Goal: Task Accomplishment & Management: Manage account settings

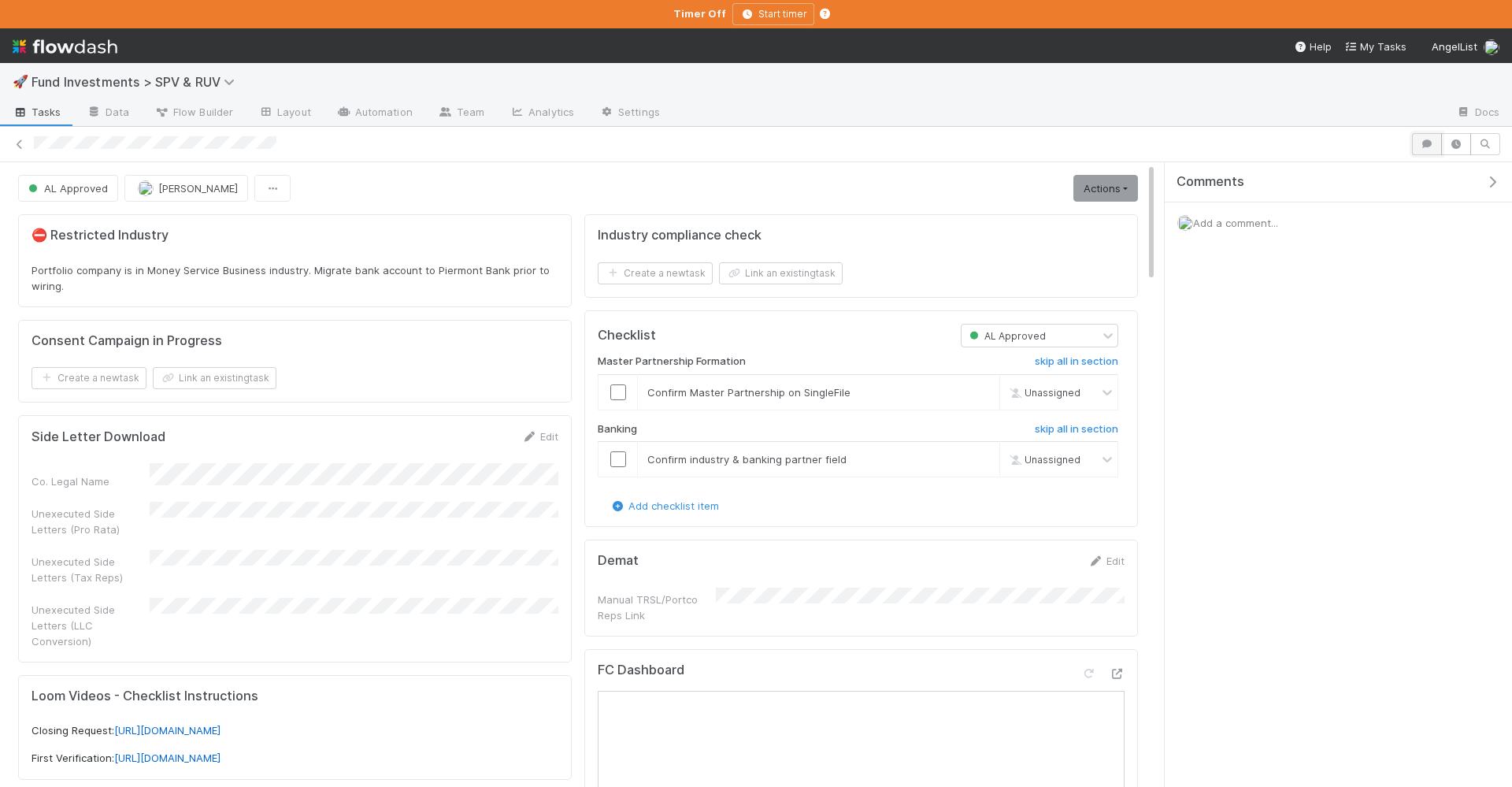
click at [1422, 135] on button "button" at bounding box center [1427, 144] width 30 height 22
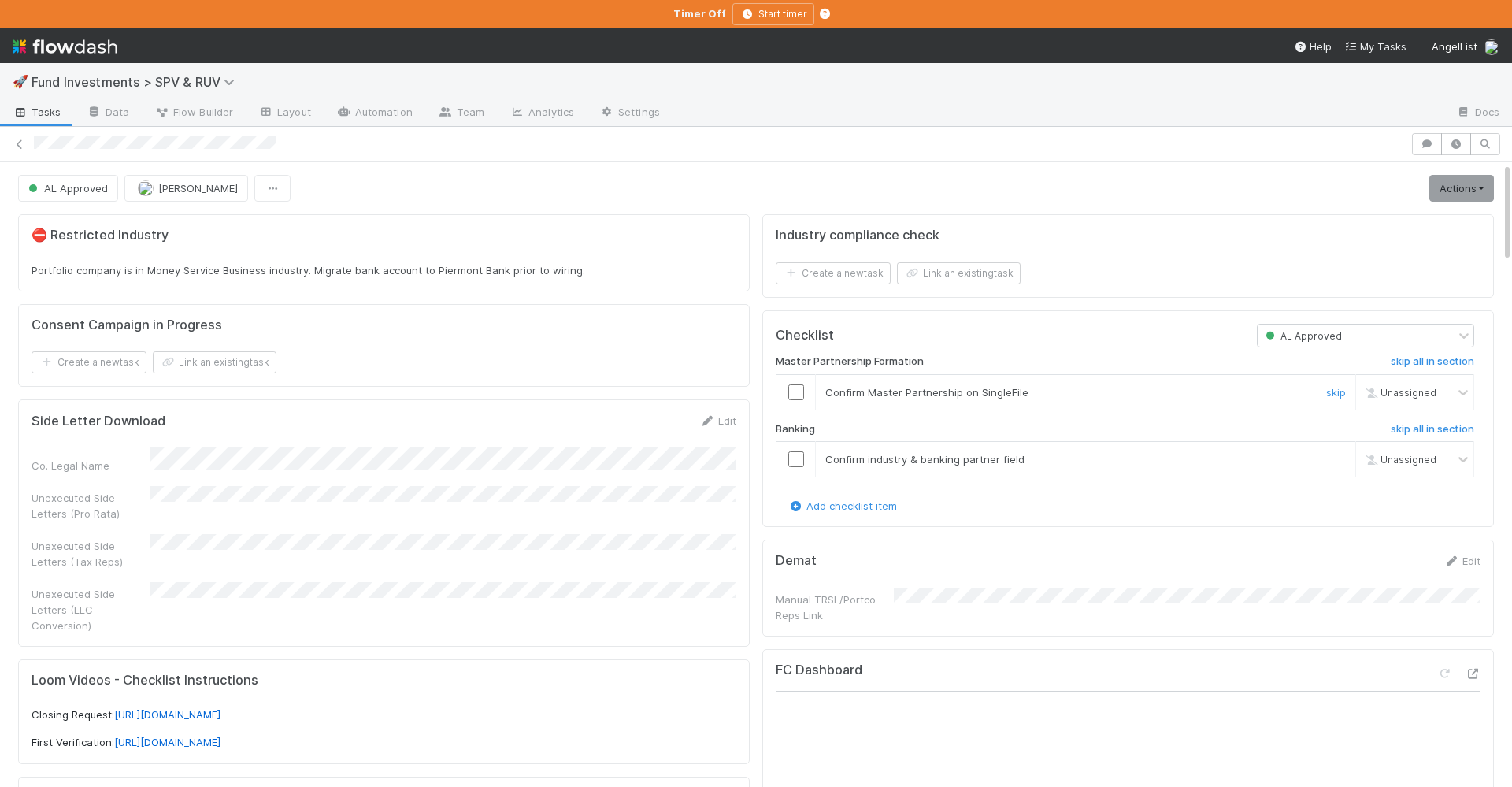
click at [796, 386] on input "checkbox" at bounding box center [796, 392] width 16 height 16
click at [800, 459] on input "checkbox" at bounding box center [796, 459] width 16 height 16
click at [1456, 184] on link "Actions" at bounding box center [1462, 188] width 64 height 27
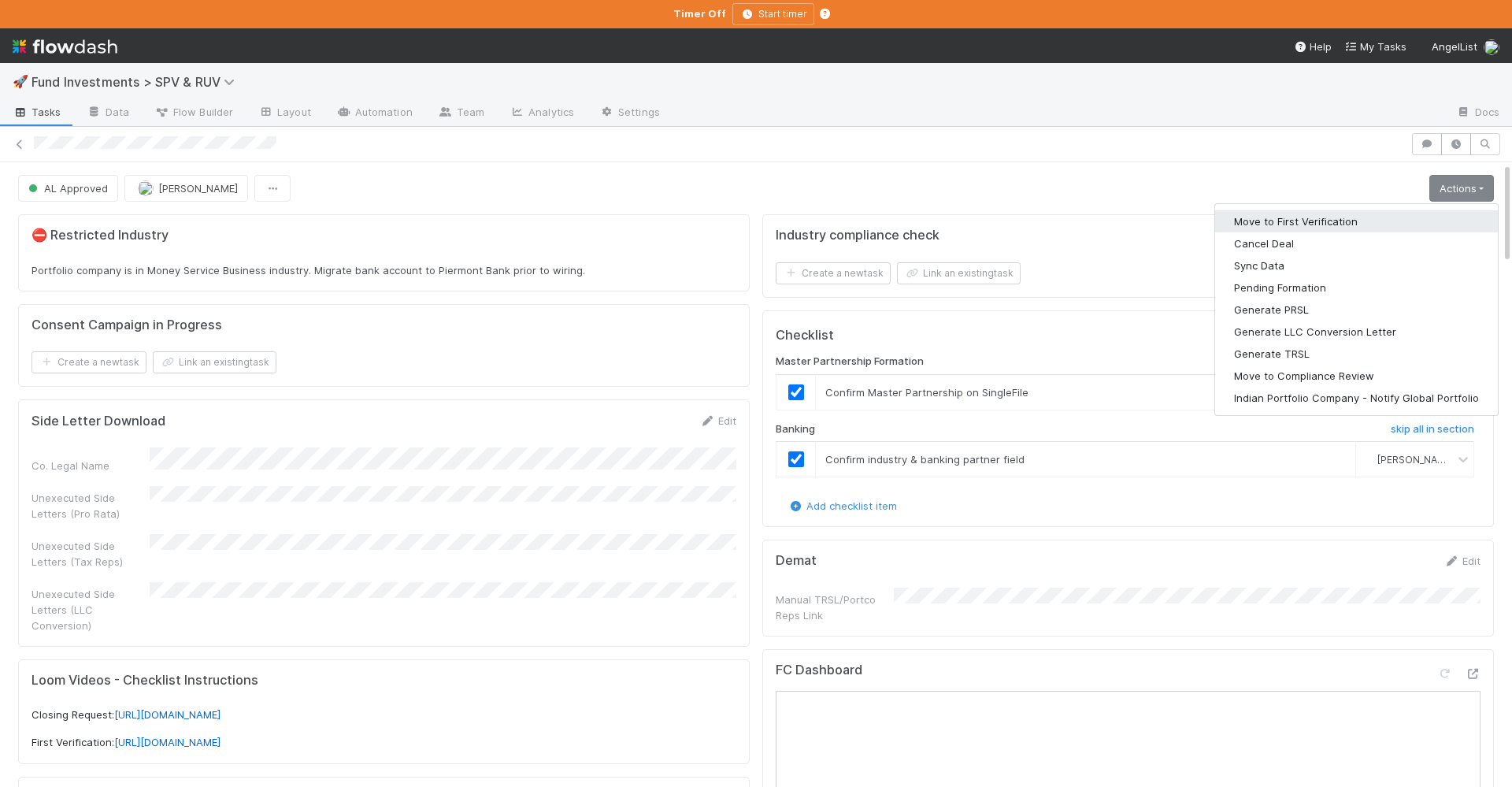
click at [1252, 218] on button "Move to First Verification" at bounding box center [1357, 221] width 282 height 22
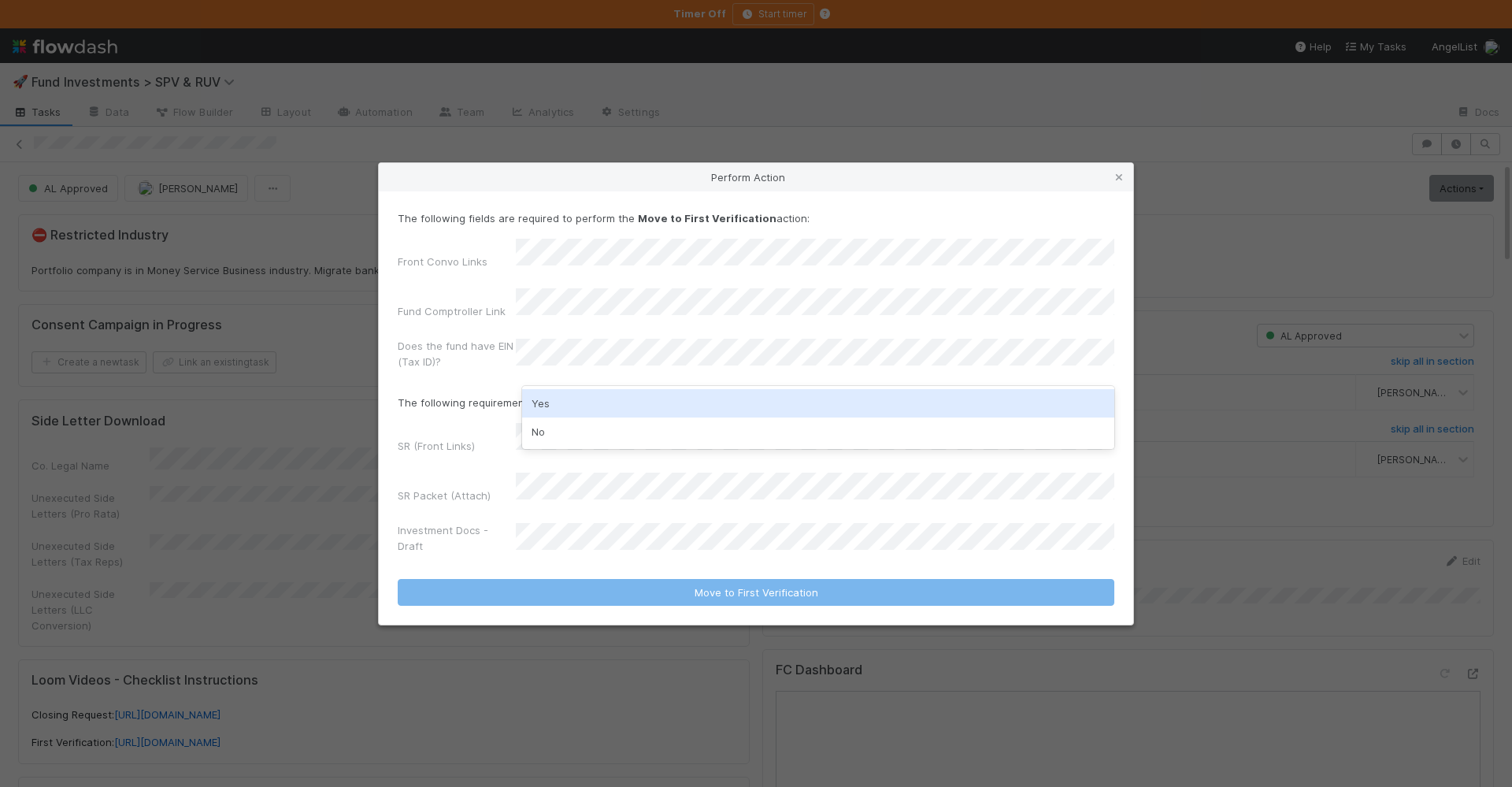
click at [594, 390] on div "Yes" at bounding box center [819, 403] width 593 height 29
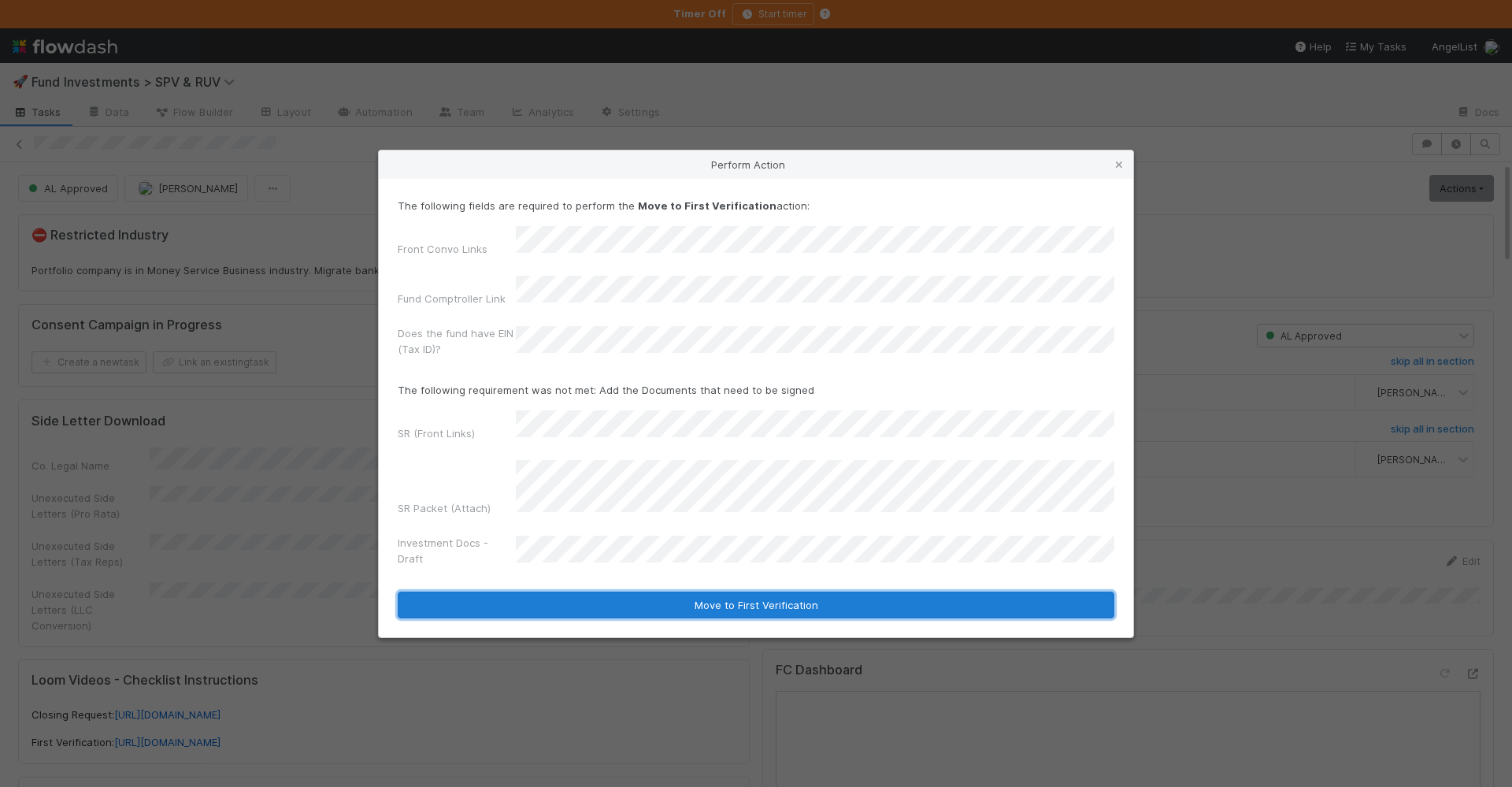
click at [766, 591] on button "Move to First Verification" at bounding box center [756, 604] width 717 height 27
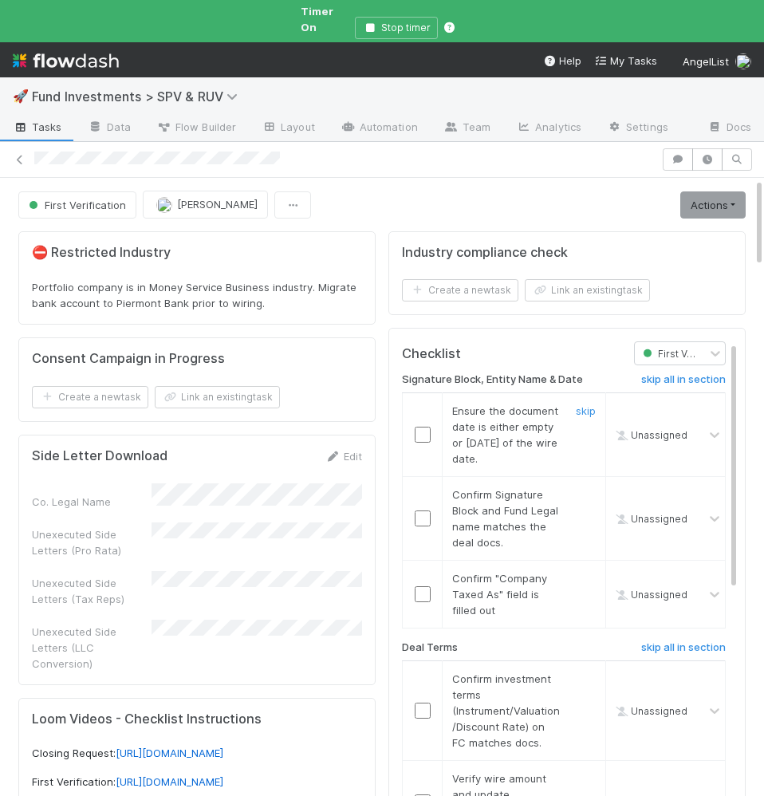
click at [418, 427] on input "checkbox" at bounding box center [423, 435] width 16 height 16
click at [422, 511] on input "checkbox" at bounding box center [423, 518] width 16 height 16
click at [423, 592] on td at bounding box center [423, 595] width 40 height 68
click at [423, 586] on input "checkbox" at bounding box center [423, 594] width 16 height 16
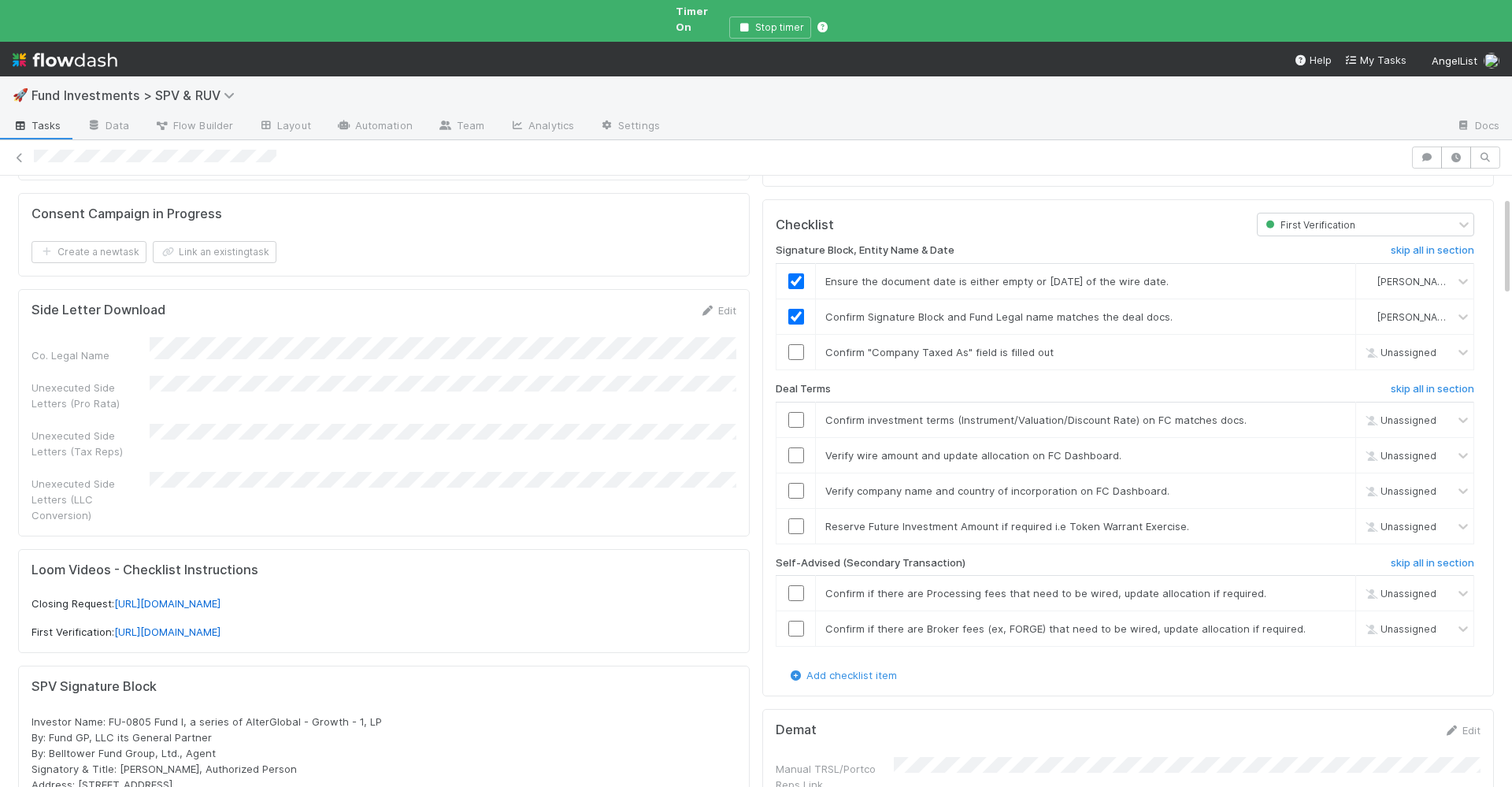
scroll to position [125, 0]
click at [798, 345] on input "checkbox" at bounding box center [796, 352] width 16 height 16
click at [800, 411] on input "checkbox" at bounding box center [796, 419] width 16 height 16
click at [797, 446] on input "checkbox" at bounding box center [796, 454] width 16 height 16
click at [799, 482] on input "checkbox" at bounding box center [796, 490] width 16 height 16
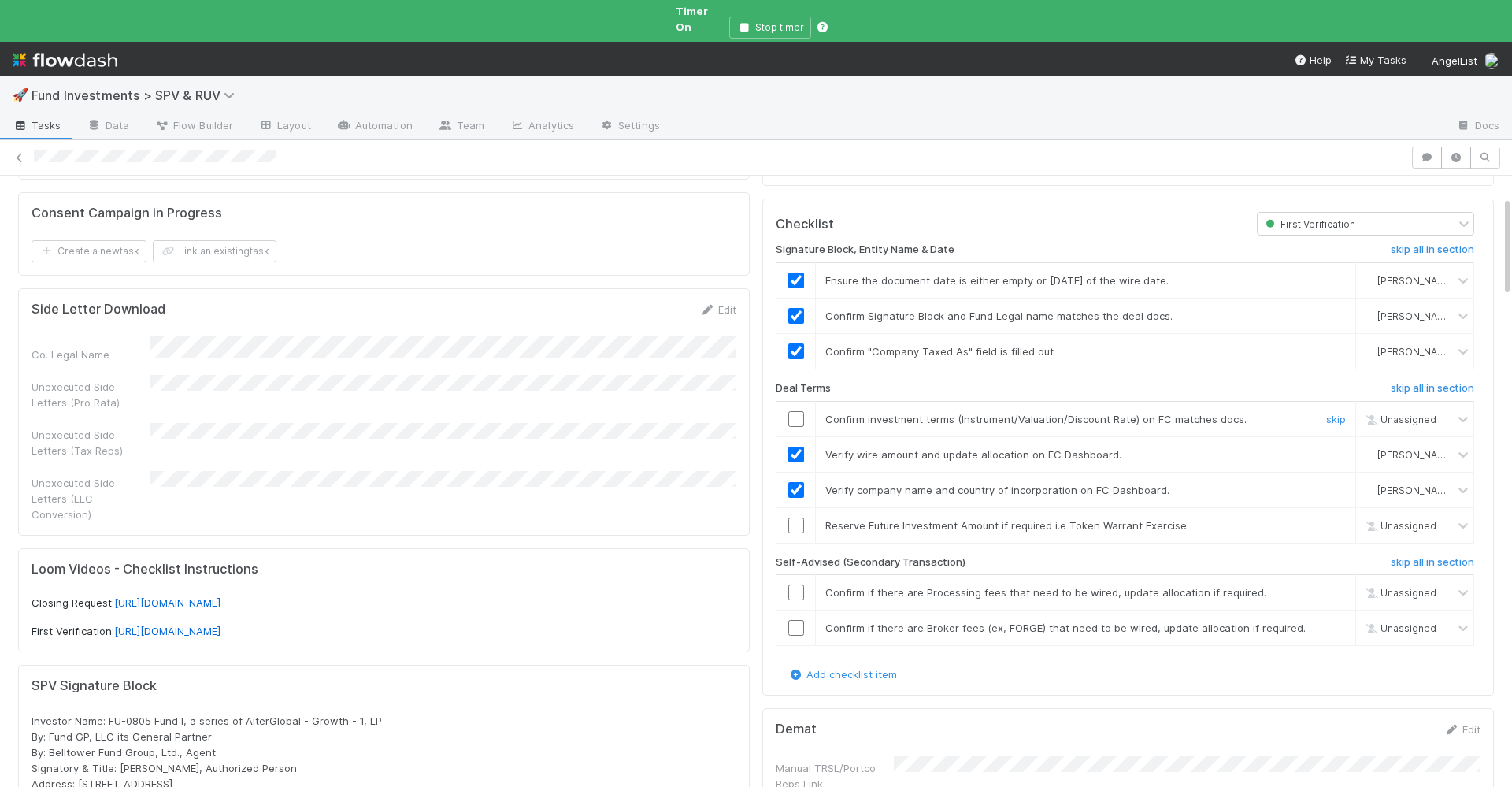
click at [797, 411] on input "checkbox" at bounding box center [796, 419] width 16 height 16
click at [1345, 519] on link "skip" at bounding box center [1336, 525] width 20 height 13
click at [1450, 556] on h6 "skip all in section" at bounding box center [1433, 562] width 84 height 13
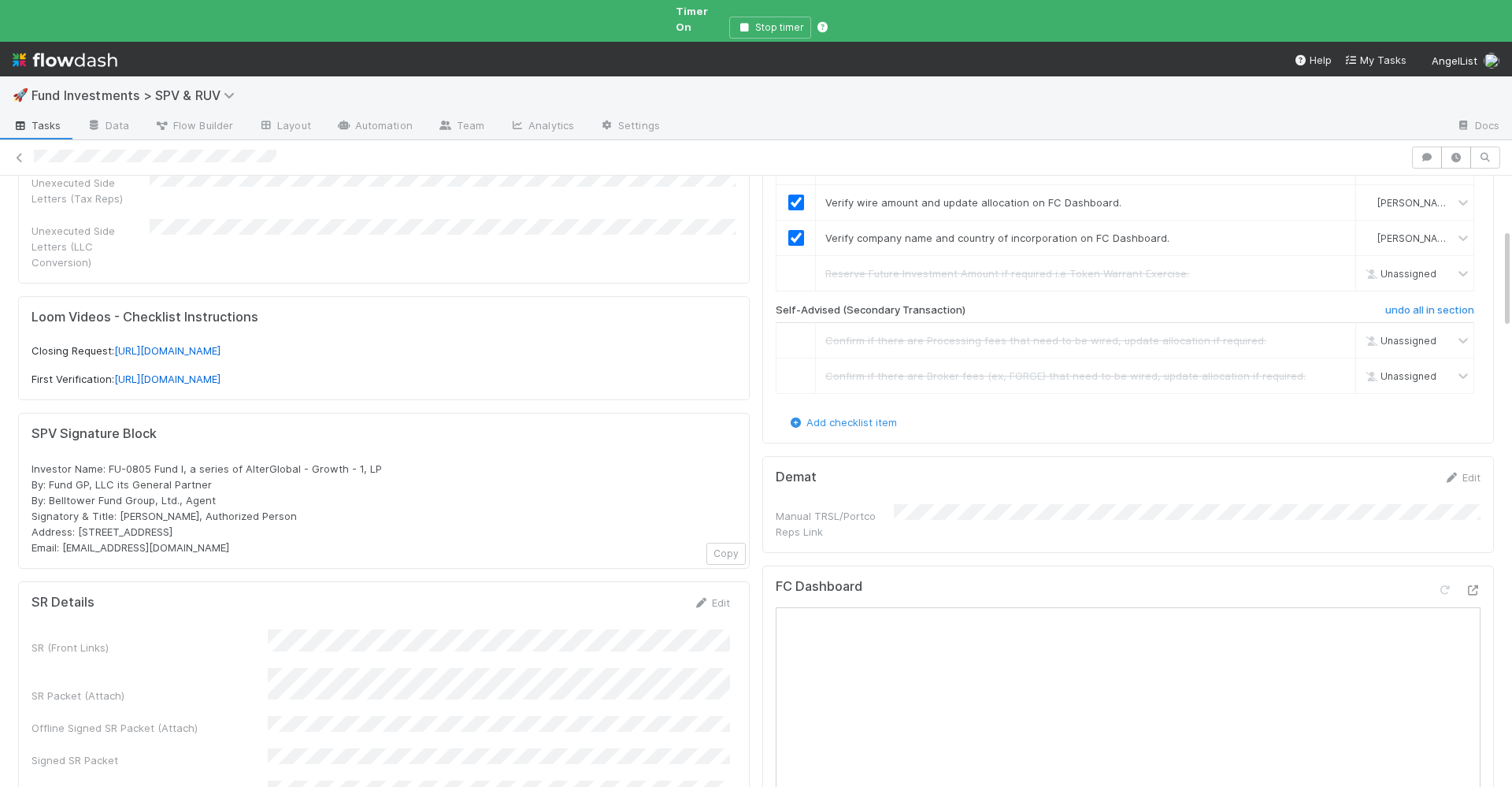
scroll to position [325, 0]
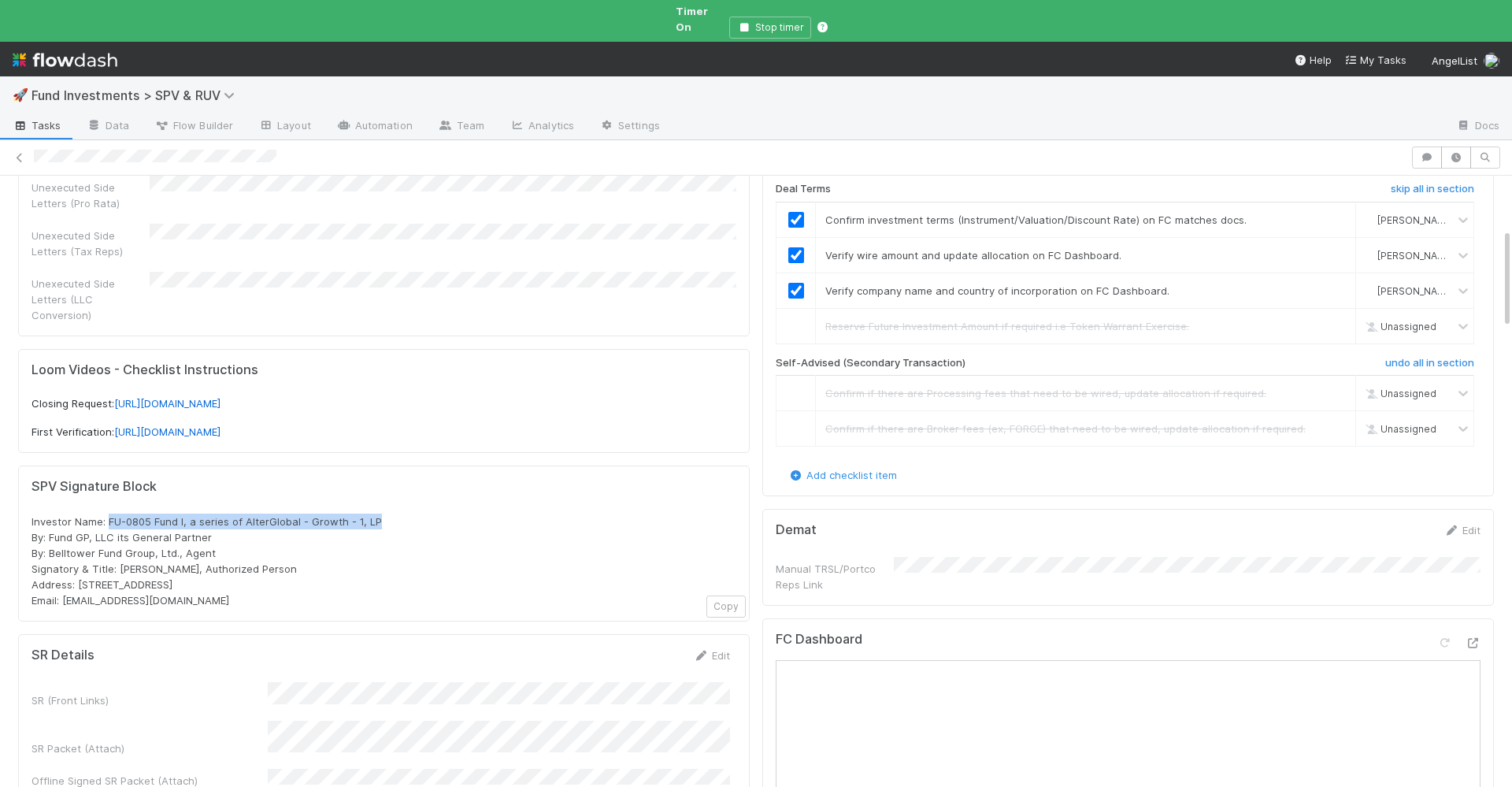
drag, startPoint x: 111, startPoint y: 492, endPoint x: 400, endPoint y: 482, distance: 289.2
click at [400, 482] on div "SPV Signature Block Investor Name: FU-0805 Fund I, a series of AlterGlobal - Gr…" at bounding box center [384, 543] width 705 height 129
copy span "FU-0805 Fund I, a series of AlterGlobal - Growth - 1, LP"
drag, startPoint x: 186, startPoint y: 565, endPoint x: 61, endPoint y: 575, distance: 125.4
click at [61, 575] on div "Investor Name: FU-0805 Fund I, a series of AlterGlobal - Growth - 1, LP By: Fun…" at bounding box center [384, 561] width 705 height 95
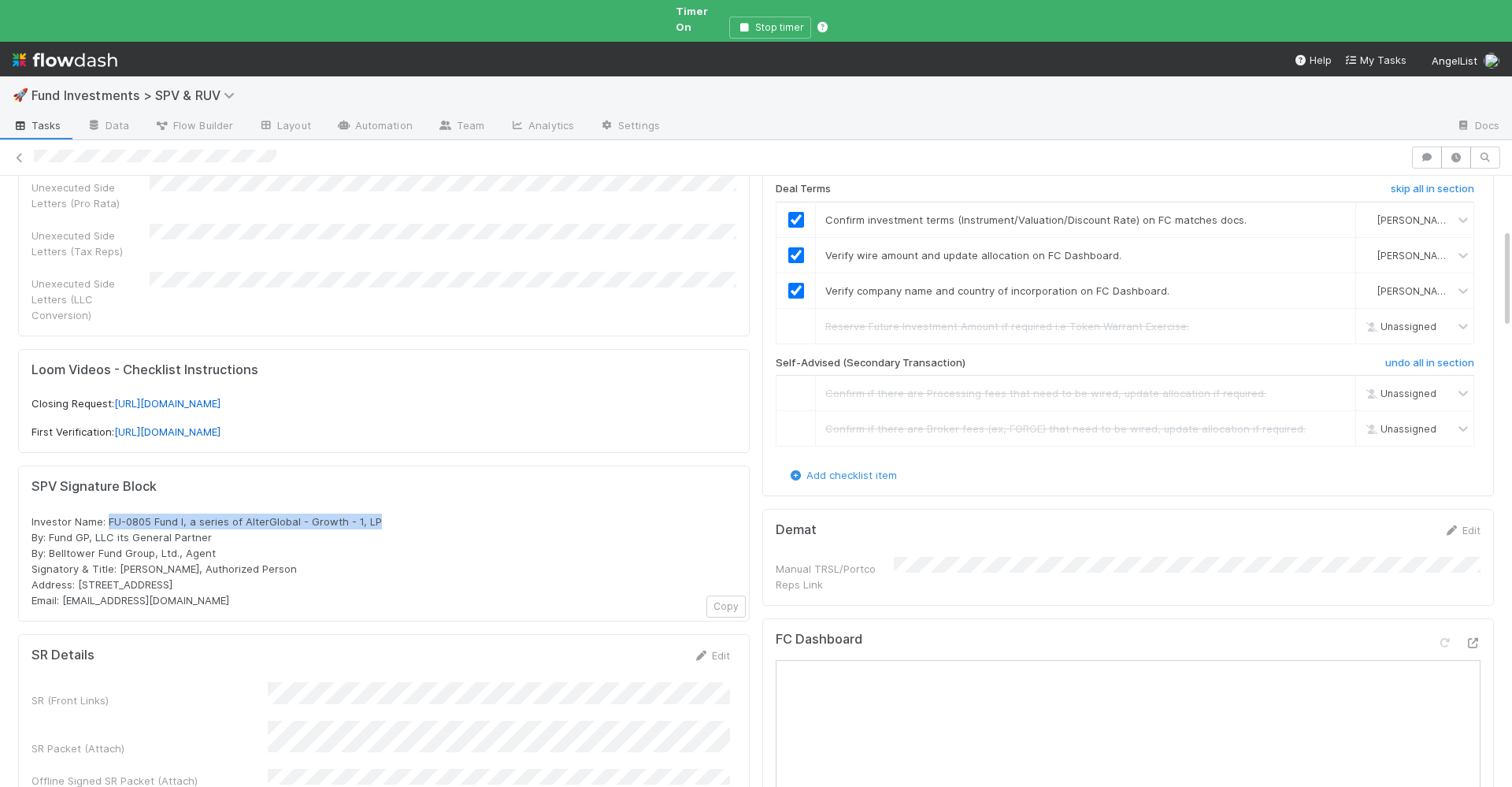
copy span "[EMAIL_ADDRESS][DOMAIN_NAME]"
drag, startPoint x: 111, startPoint y: 493, endPoint x: 307, endPoint y: 487, distance: 196.1
click at [307, 515] on span "Investor Name: FU-0805 Fund I, a series of AlterGlobal - Growth - 1, LP By: Fun…" at bounding box center [206, 561] width 351 height 92
drag, startPoint x: 403, startPoint y: 488, endPoint x: 110, endPoint y: 496, distance: 293.1
click at [110, 513] on div "Investor Name: FU-0805 Fund I, a series of AlterGlobal - Growth - 1, LP By: Fun…" at bounding box center [384, 561] width 705 height 95
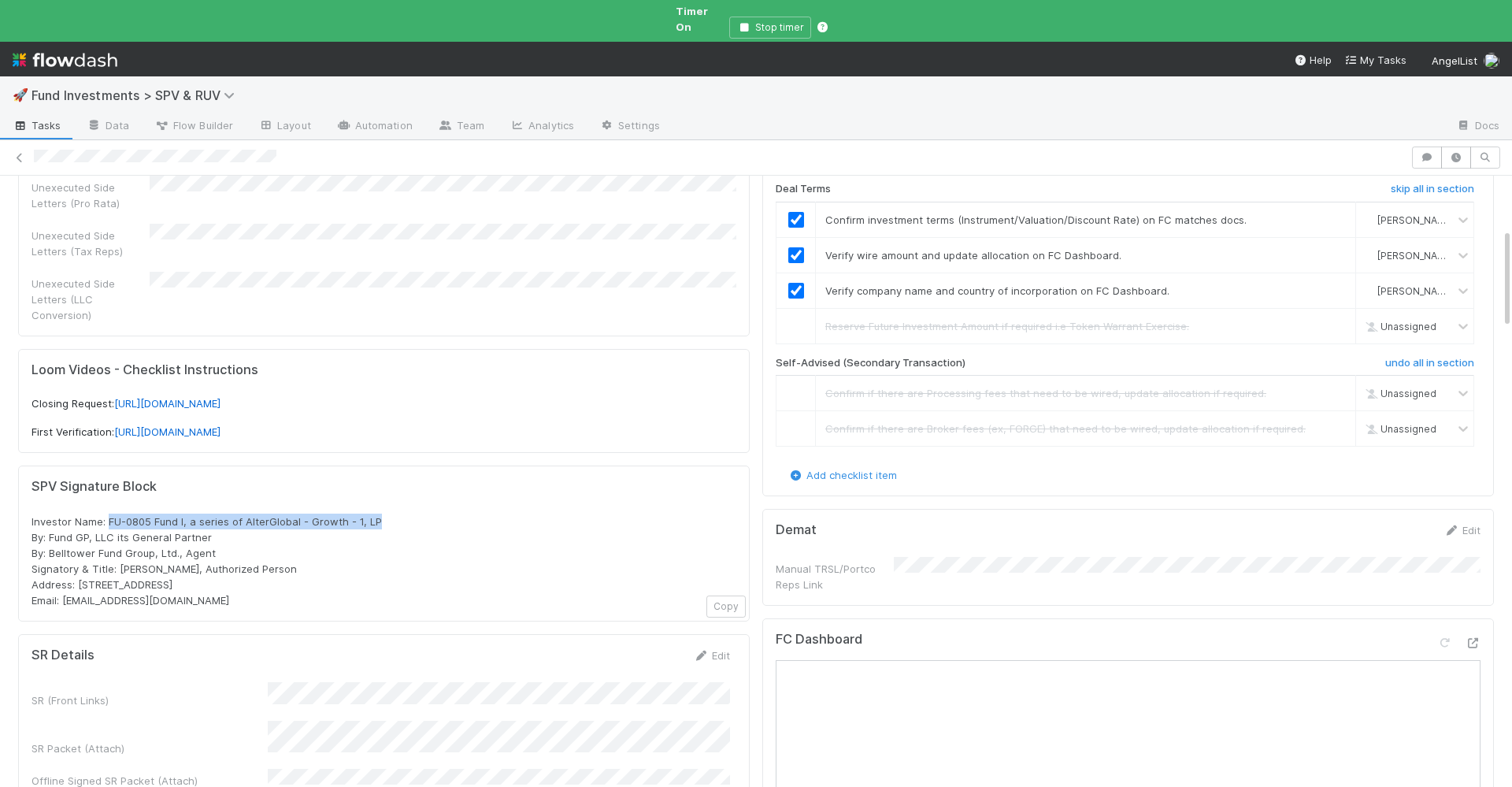
copy span "FU-0805 Fund I, a series of AlterGlobal - Growth - 1, LP"
drag, startPoint x: 164, startPoint y: 570, endPoint x: 64, endPoint y: 576, distance: 100.2
click at [64, 576] on div "Investor Name: FU-0805 Fund I, a series of AlterGlobal - Growth - 1, LP By: Fun…" at bounding box center [384, 561] width 705 height 95
copy span "[EMAIL_ADDRESS][DOMAIN_NAME]"
drag, startPoint x: 109, startPoint y: 490, endPoint x: 414, endPoint y: 486, distance: 305.0
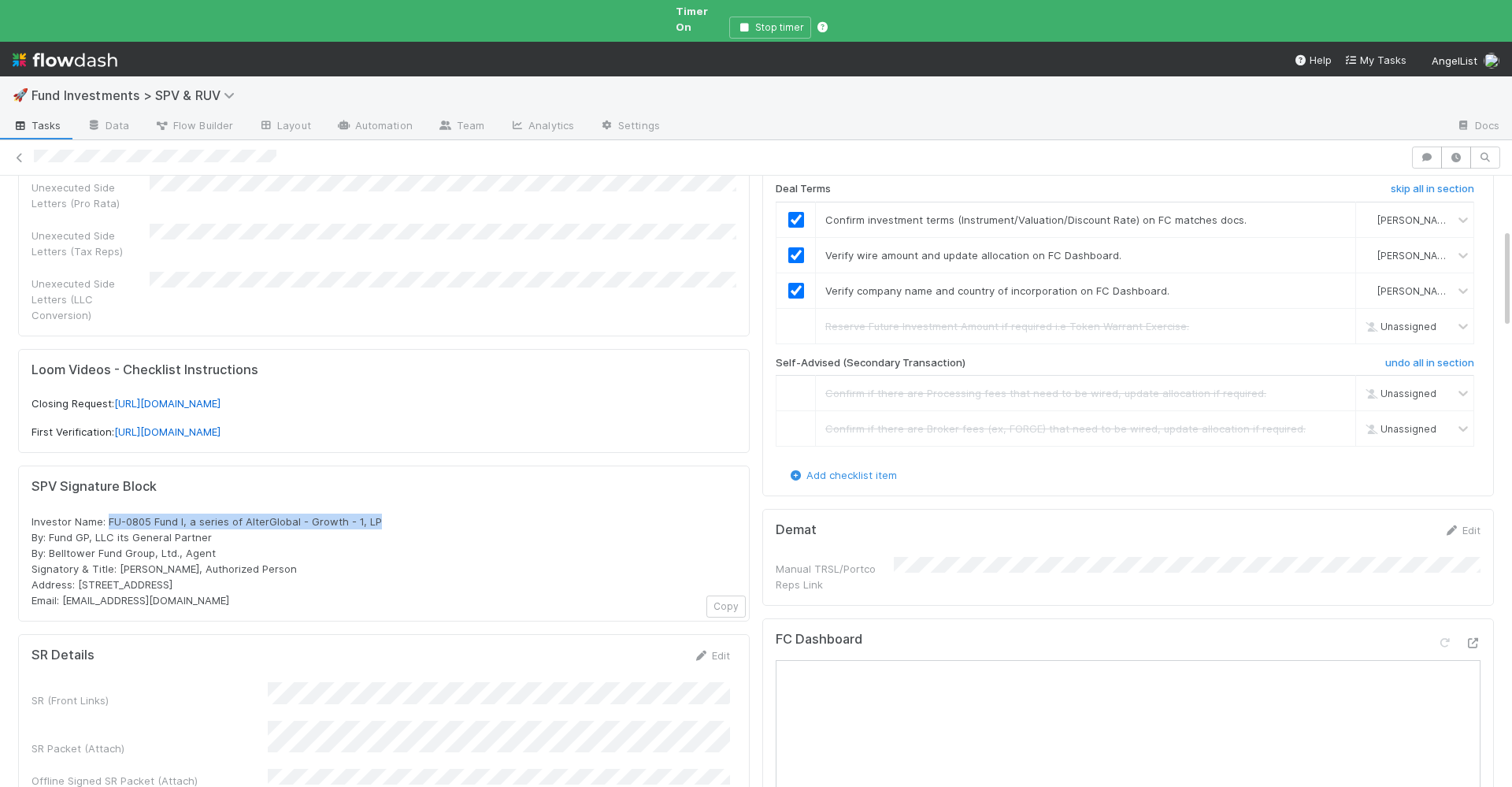
click at [414, 513] on div "Investor Name: FU-0805 Fund I, a series of AlterGlobal - Growth - 1, LP By: Fun…" at bounding box center [384, 561] width 705 height 95
copy span "FU-0805 Fund I, a series of AlterGlobal - Growth - 1, LP"
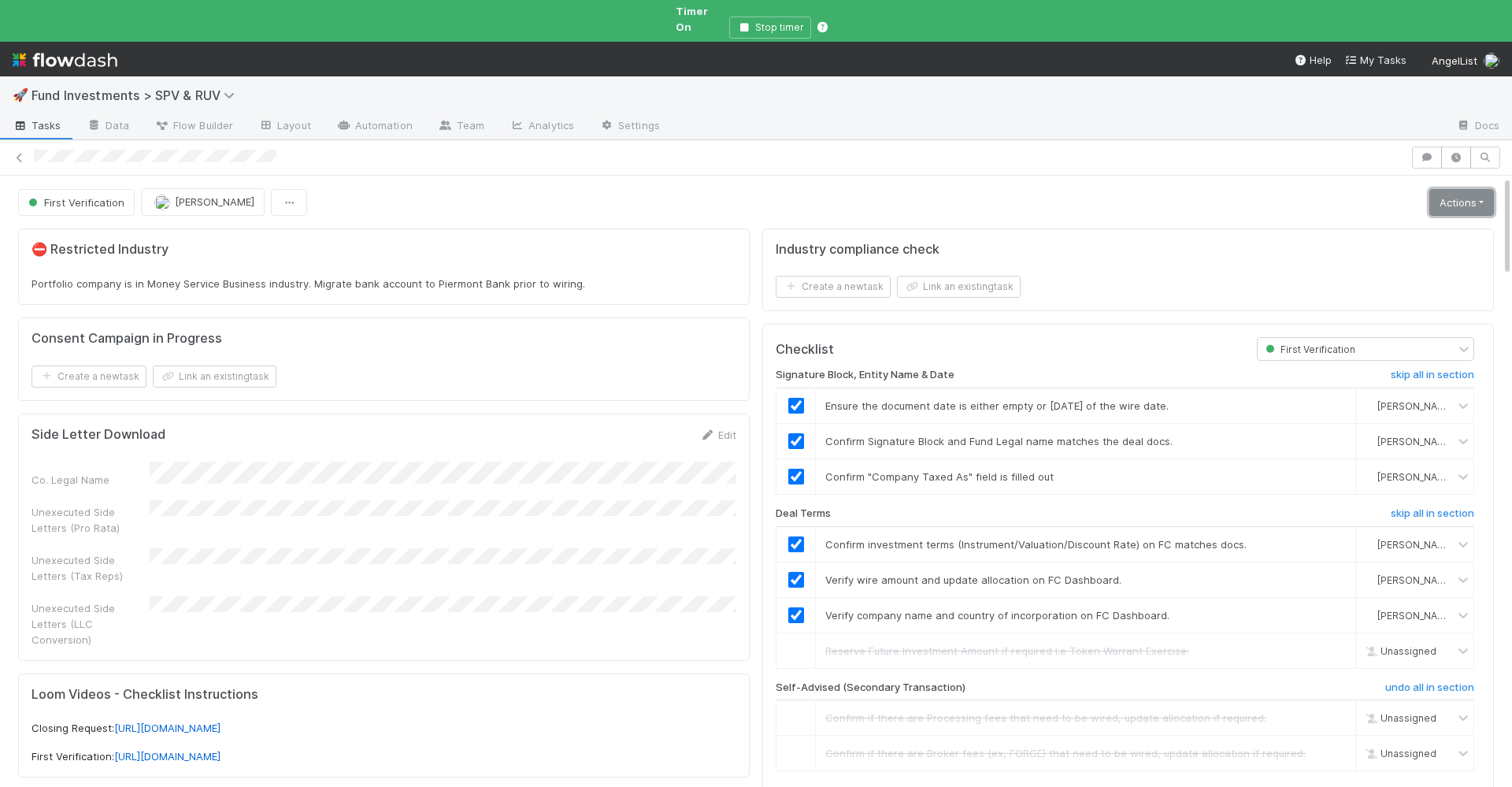
click at [1468, 193] on link "Actions" at bounding box center [1462, 201] width 64 height 27
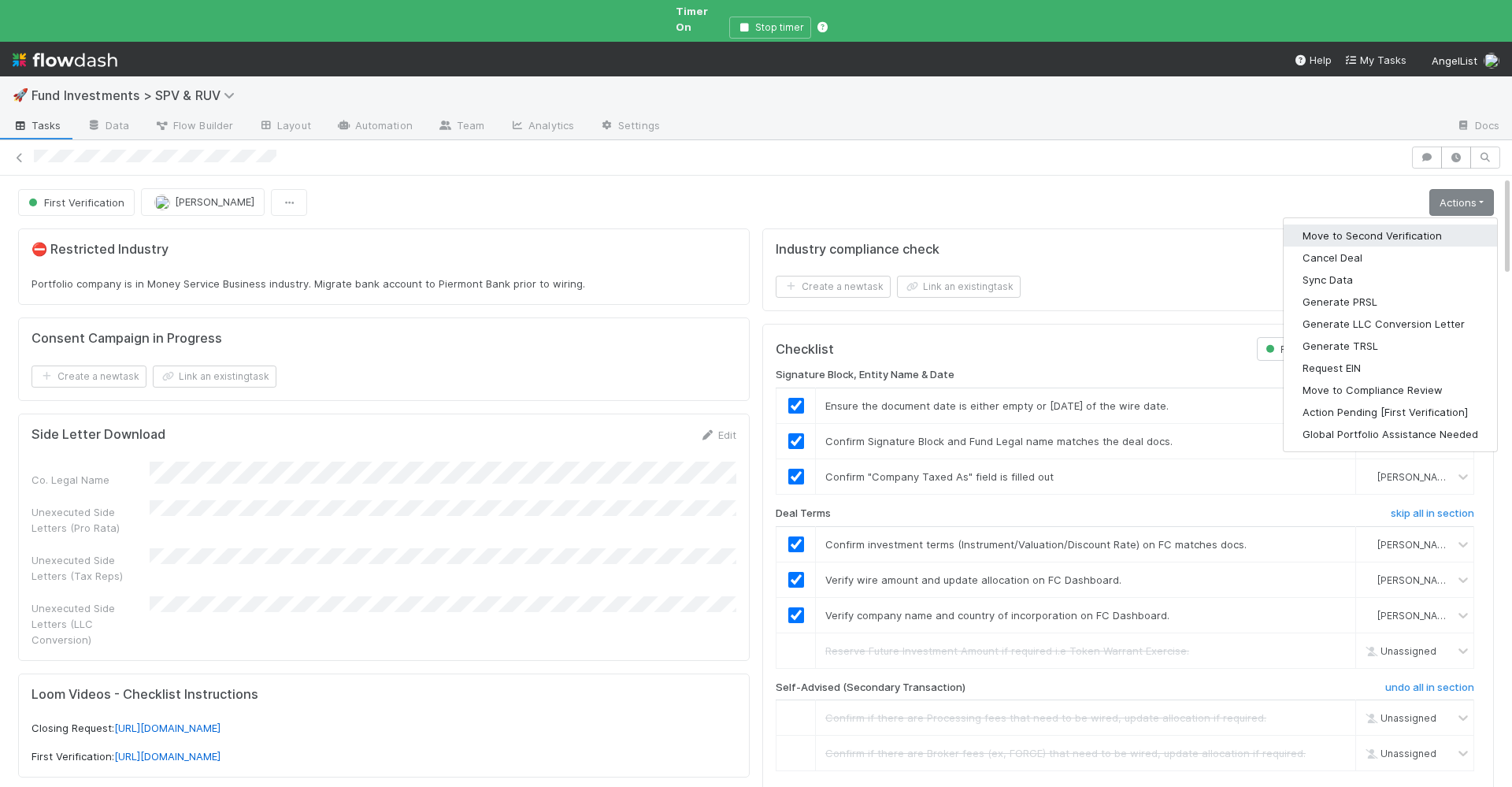
click at [1398, 224] on button "Move to Second Verification" at bounding box center [1391, 235] width 213 height 22
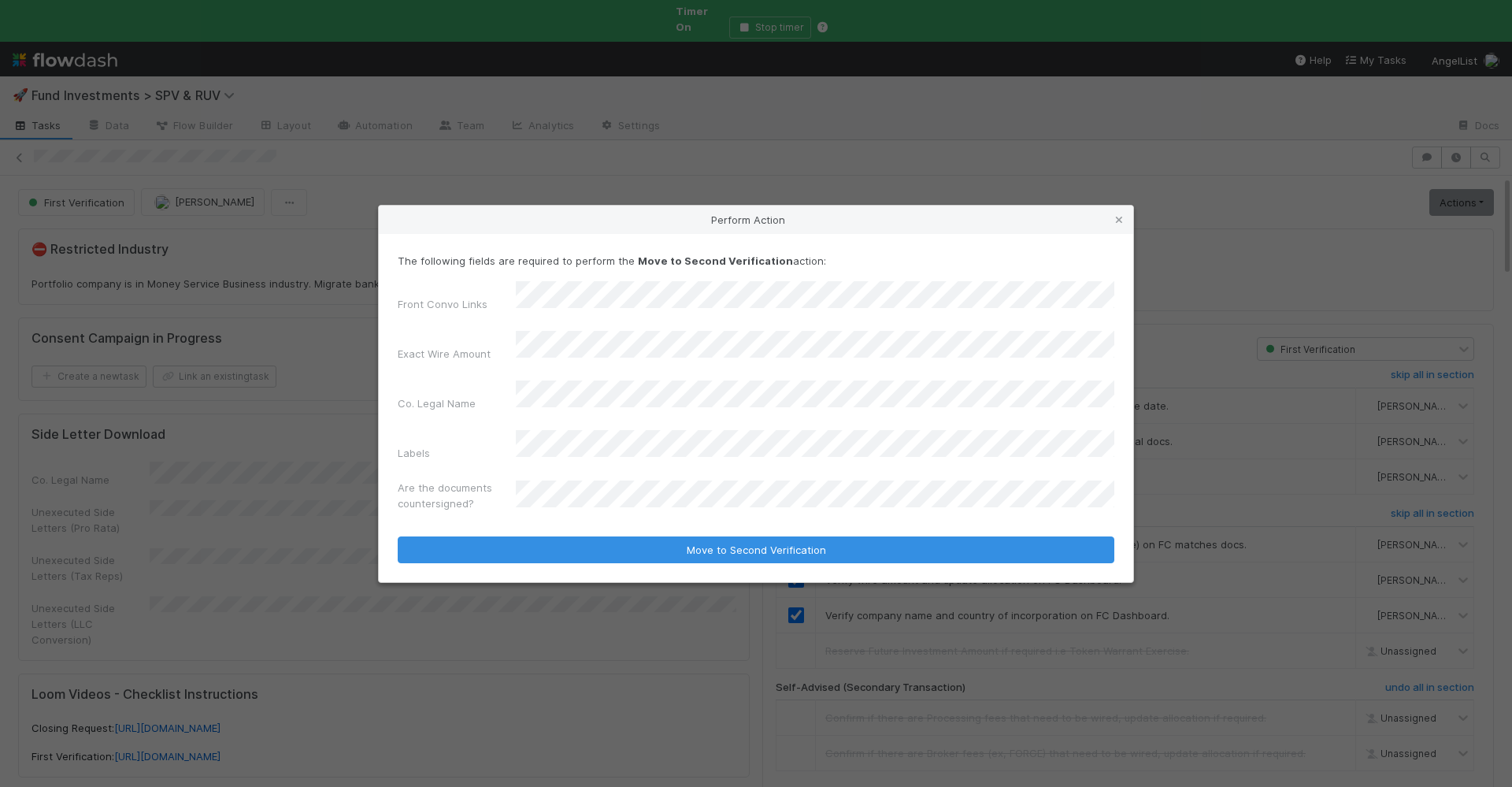
click at [398, 536] on button "Move to Second Verification" at bounding box center [756, 549] width 717 height 27
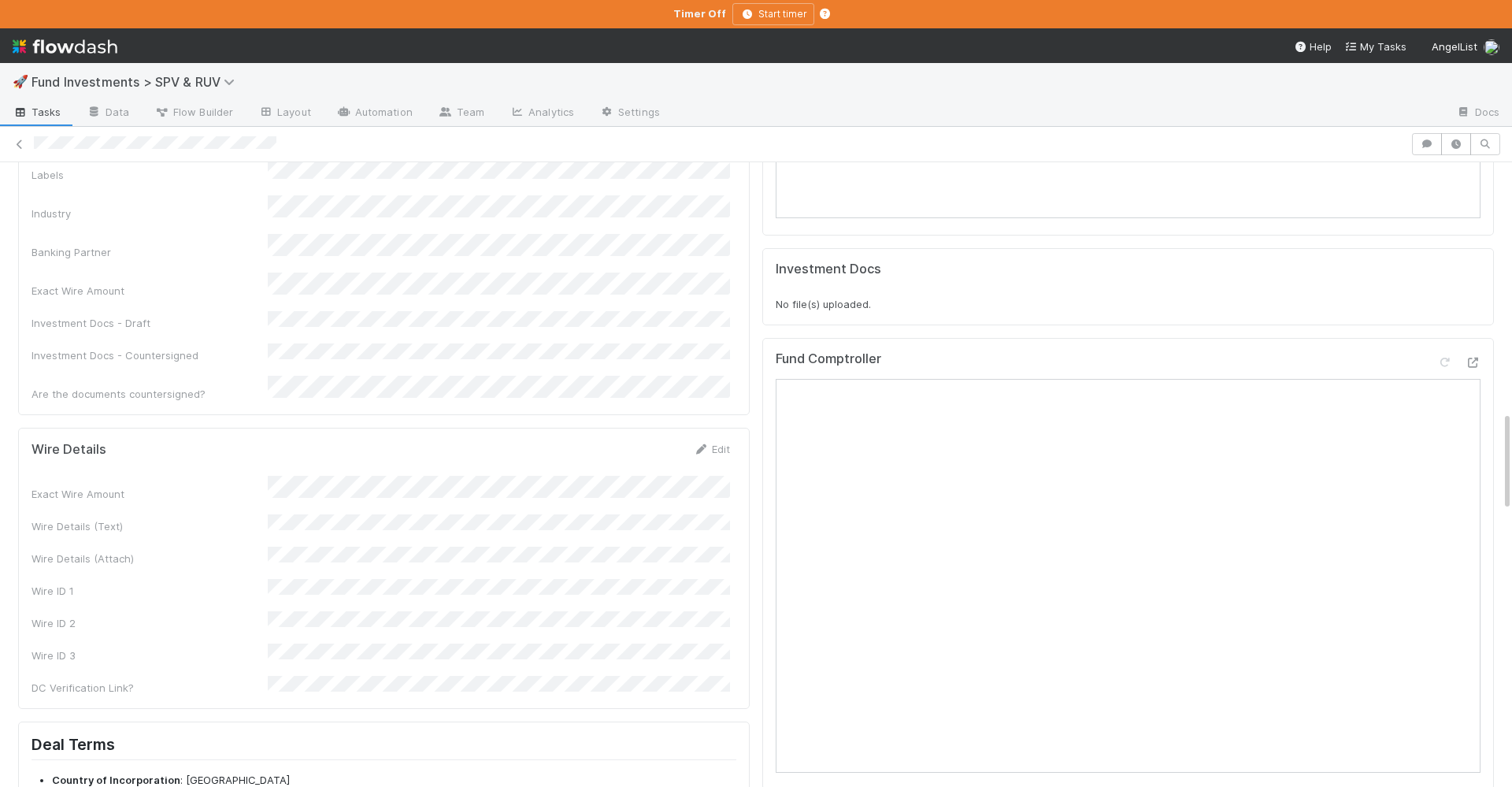
scroll to position [1559, 0]
click at [653, 439] on button "Save" at bounding box center [646, 452] width 44 height 27
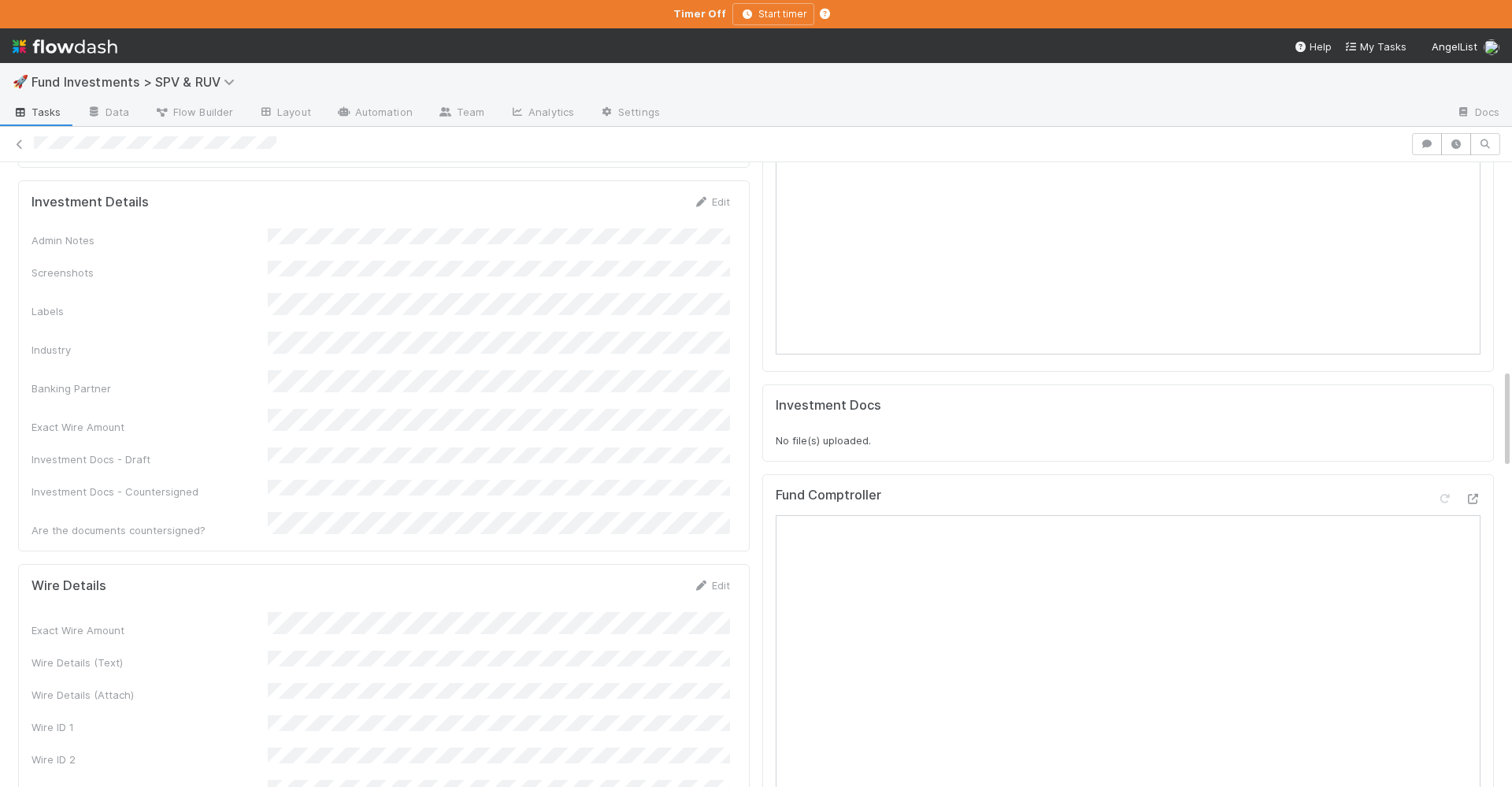
scroll to position [1262, 0]
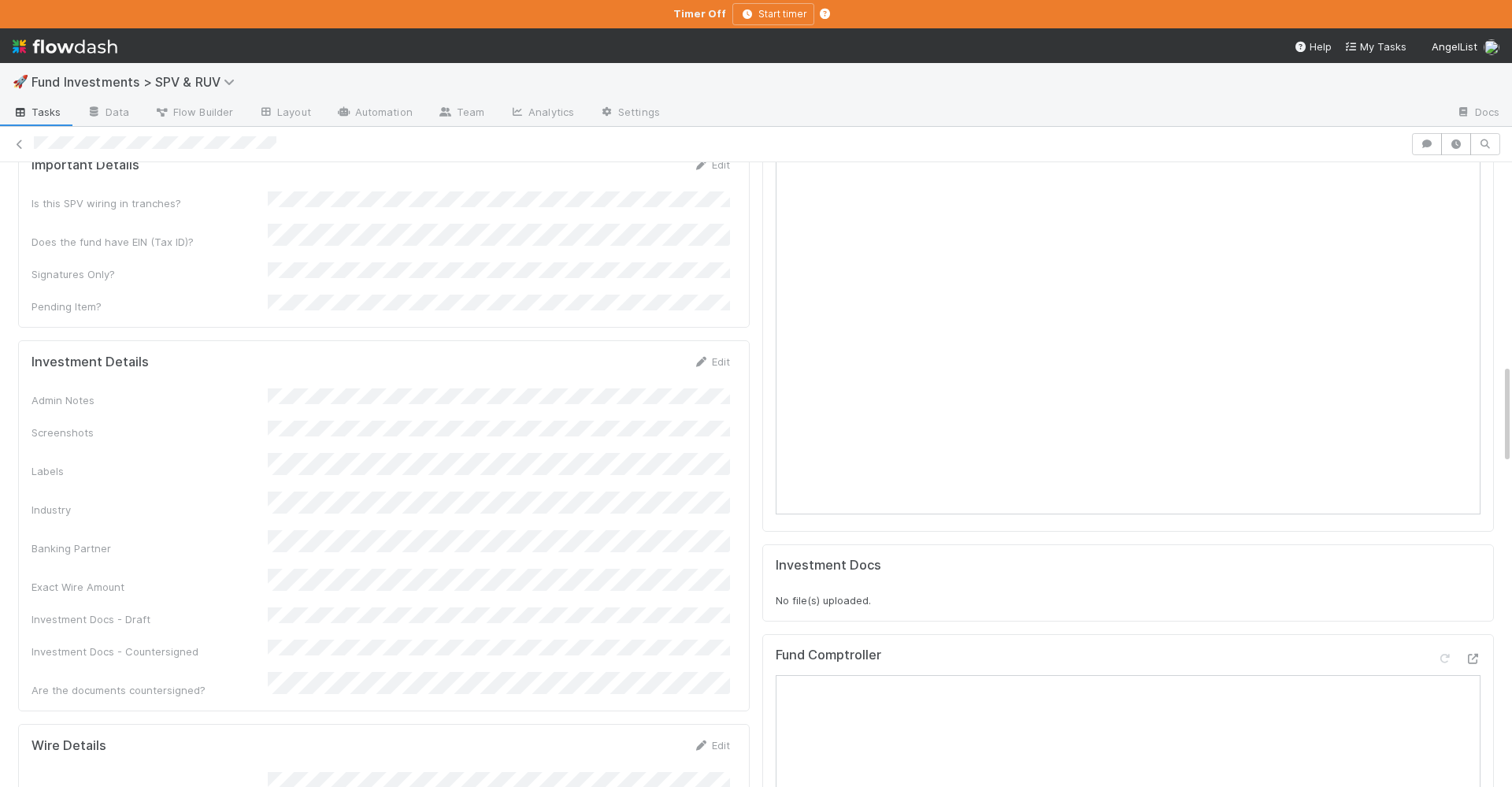
click at [485, 354] on form "Investment Details Edit Admin Notes Screenshots Labels Industry Banking Partner…" at bounding box center [380, 525] width 698 height 345
click at [648, 354] on button "Save" at bounding box center [646, 366] width 44 height 27
click at [605, 388] on div "Admin Notes Screenshots Labels Industry Banking Partner Exact Wire Amount Inves…" at bounding box center [380, 554] width 698 height 332
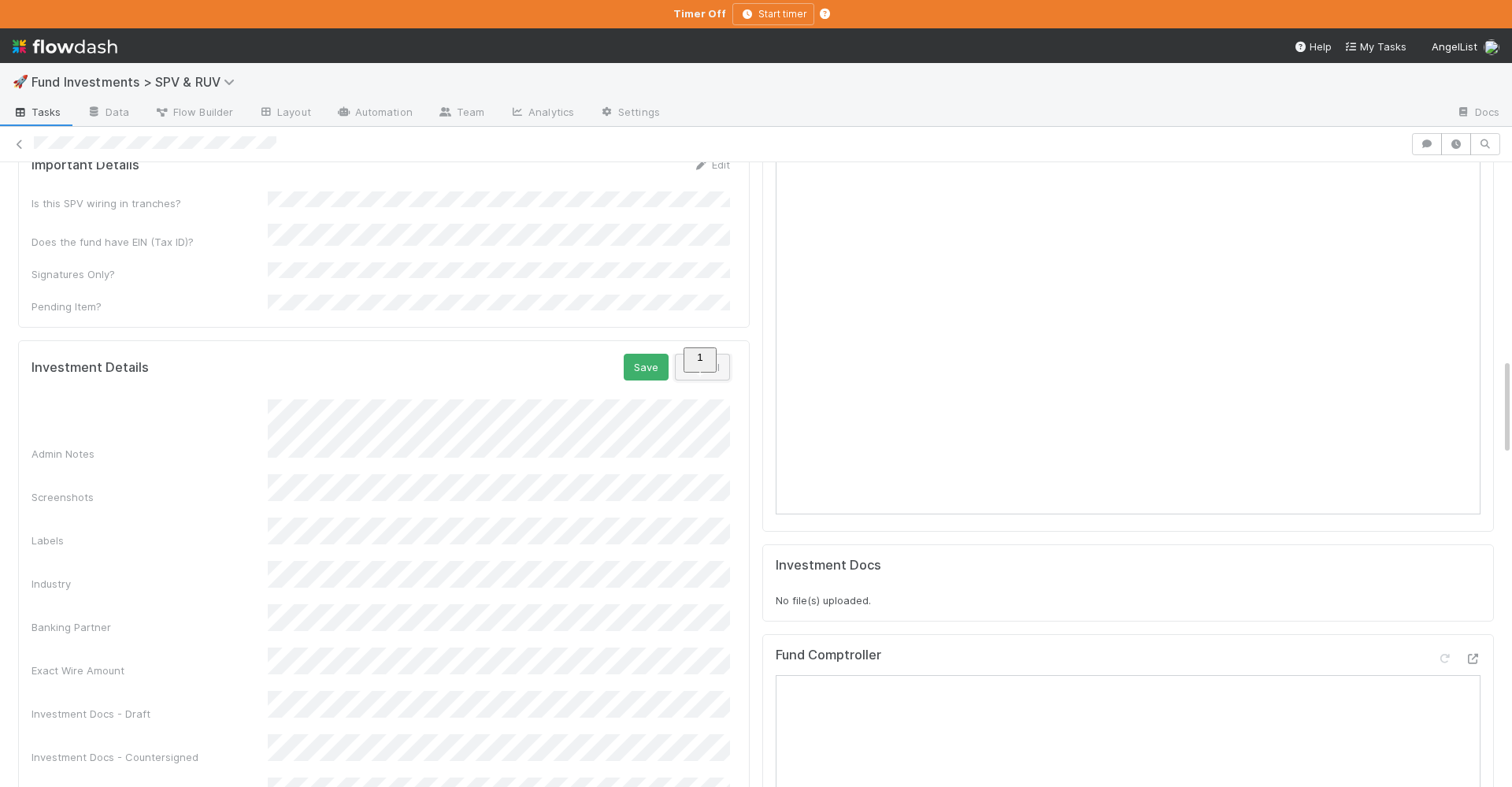
click at [690, 354] on button "Cancel" at bounding box center [703, 366] width 55 height 27
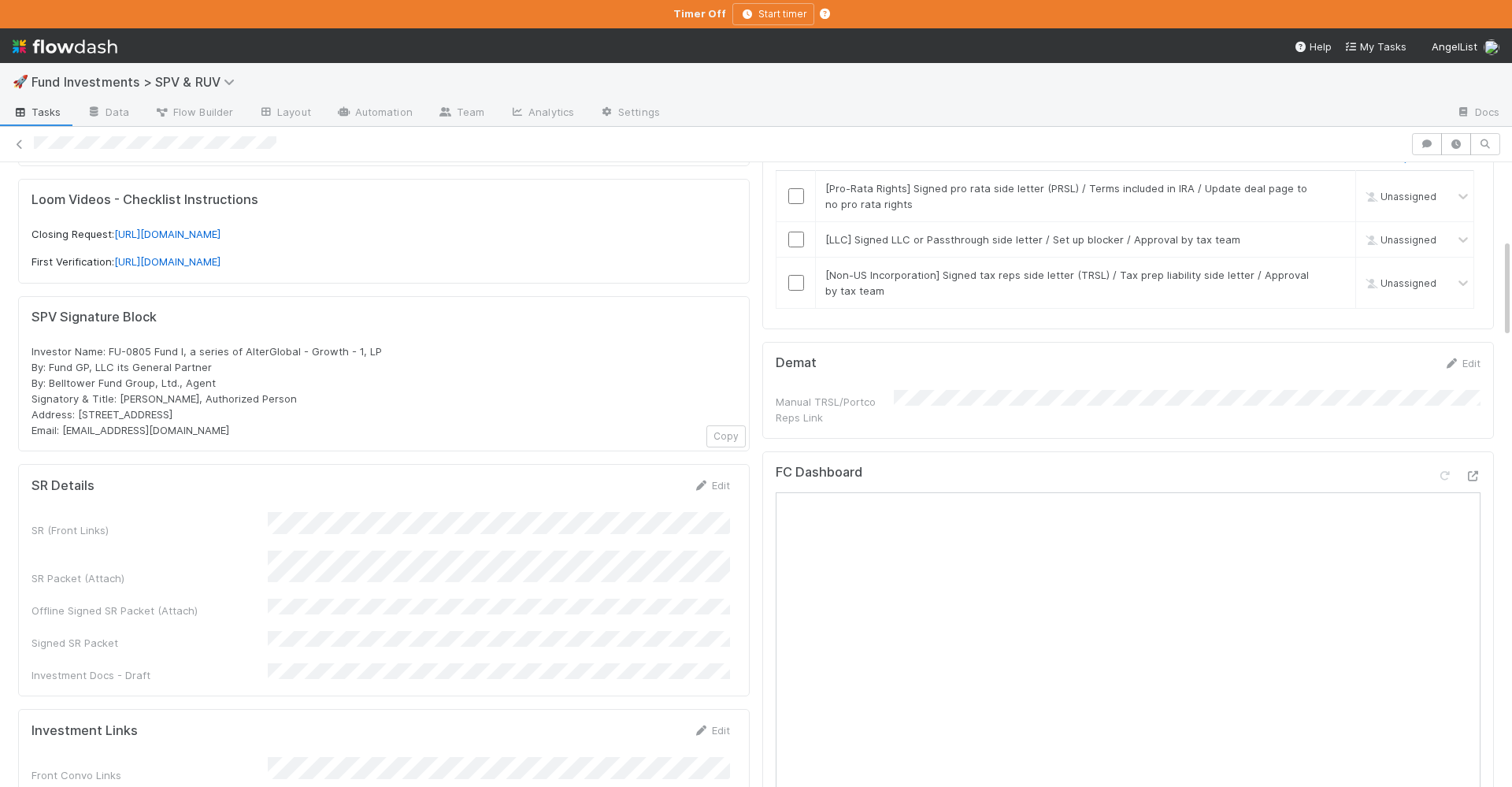
scroll to position [82, 0]
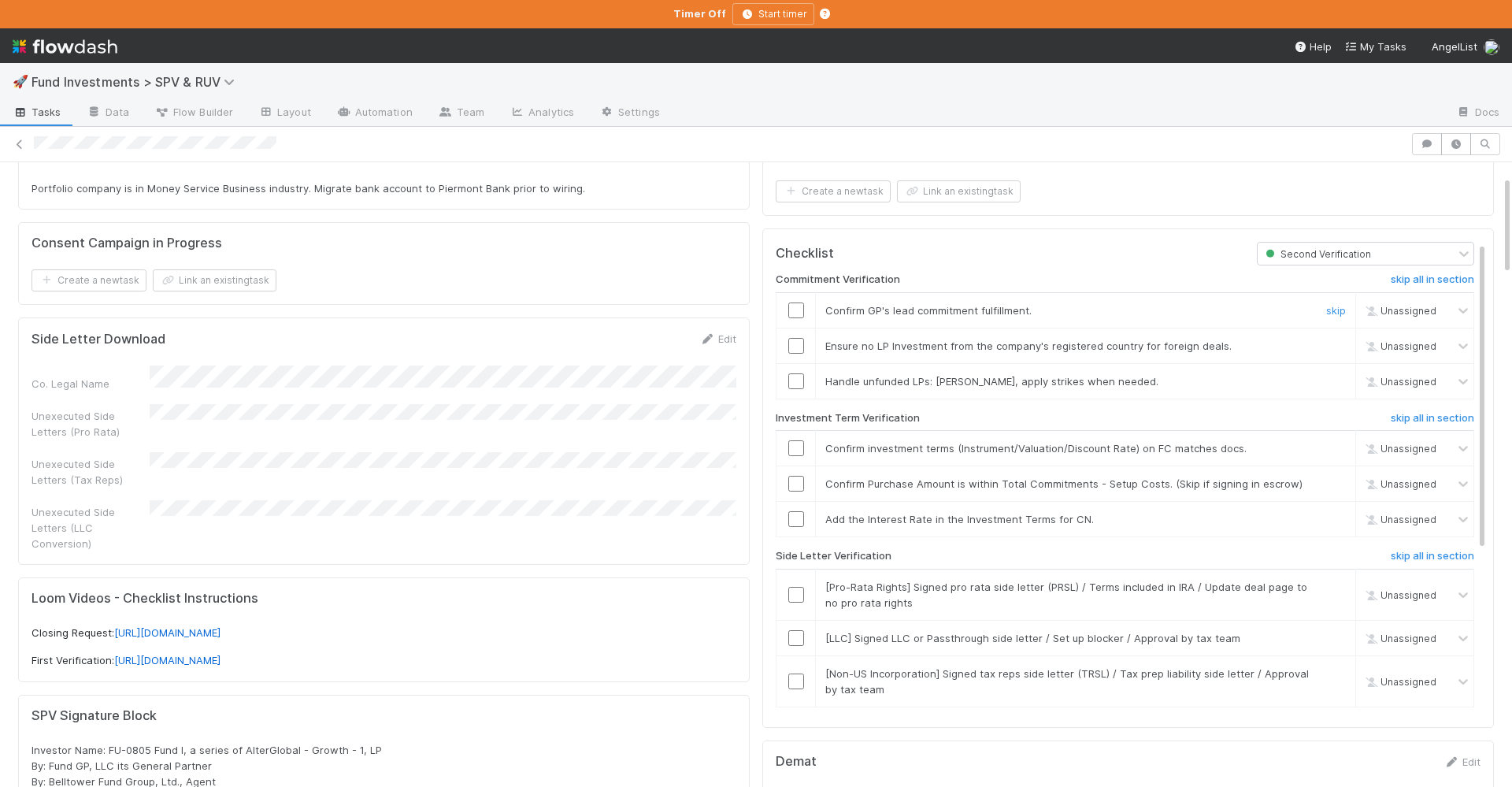
click at [798, 313] on input "checkbox" at bounding box center [796, 310] width 16 height 16
click at [800, 349] on input "checkbox" at bounding box center [796, 346] width 16 height 16
click at [1336, 375] on link "skip" at bounding box center [1336, 381] width 20 height 13
click at [797, 449] on input "checkbox" at bounding box center [796, 448] width 16 height 16
click at [796, 477] on td at bounding box center [796, 484] width 40 height 36
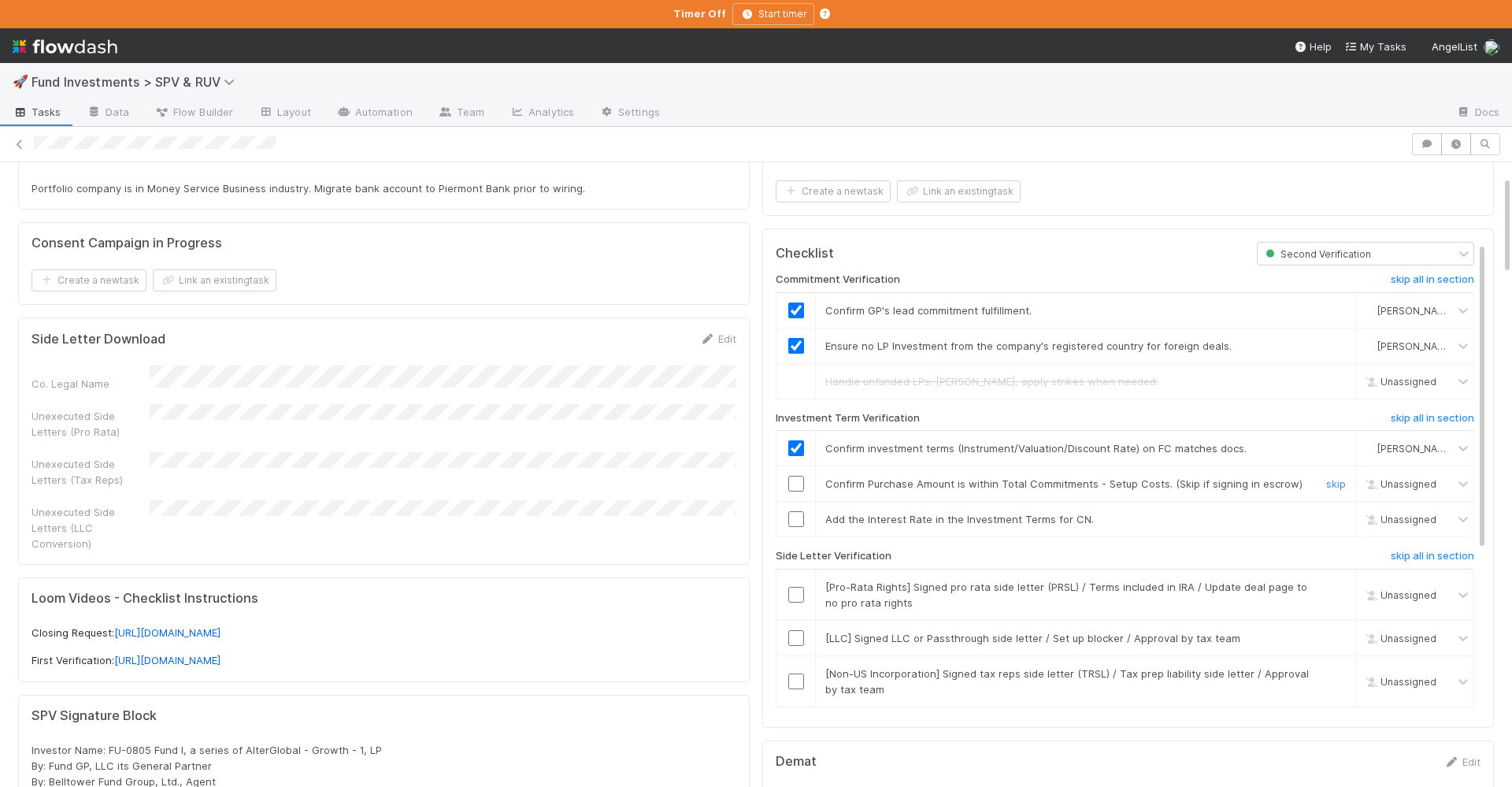
click at [796, 477] on input "checkbox" at bounding box center [796, 484] width 16 height 16
click at [1345, 523] on link "skip" at bounding box center [1336, 518] width 20 height 13
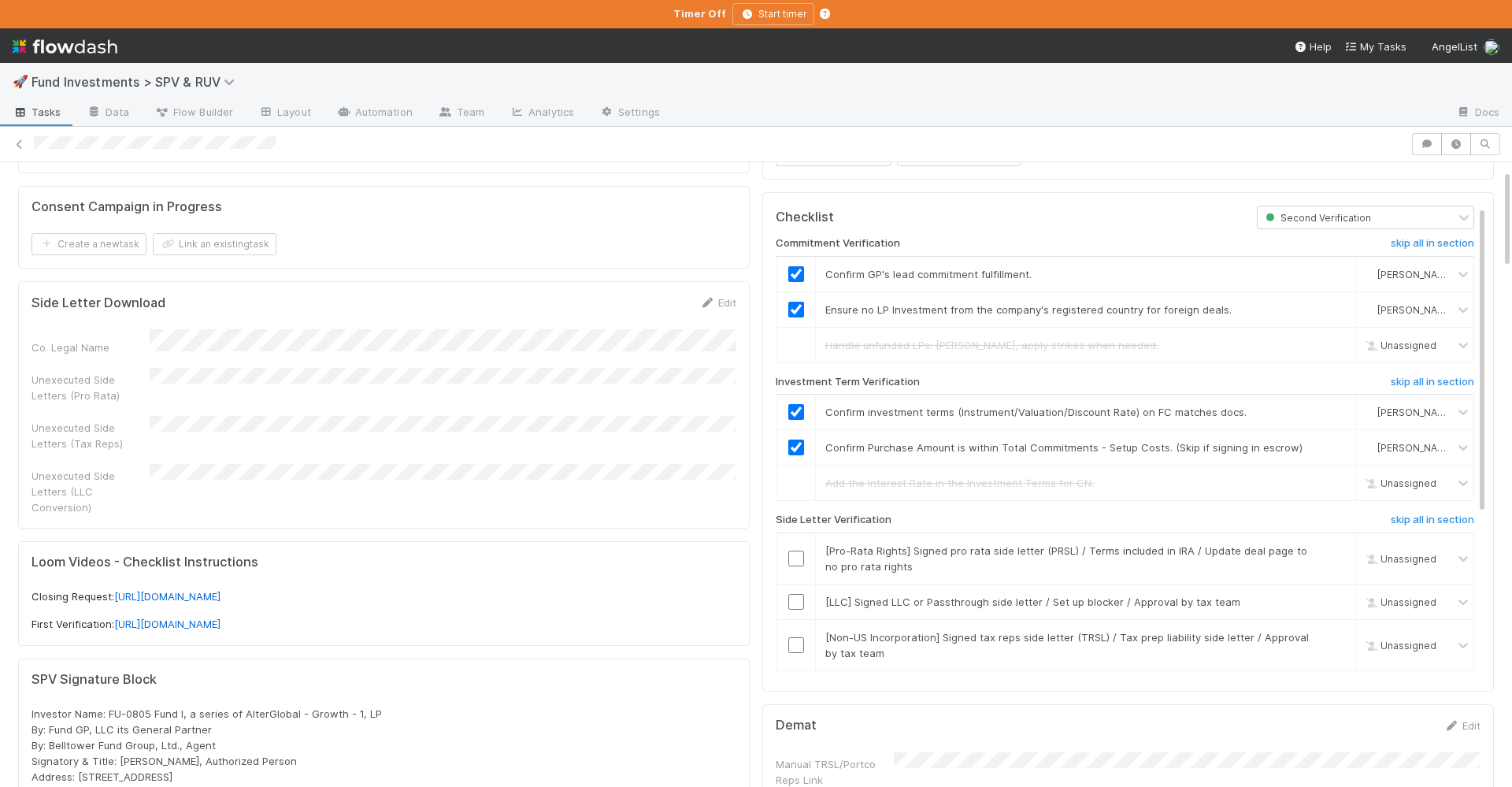
scroll to position [40, 0]
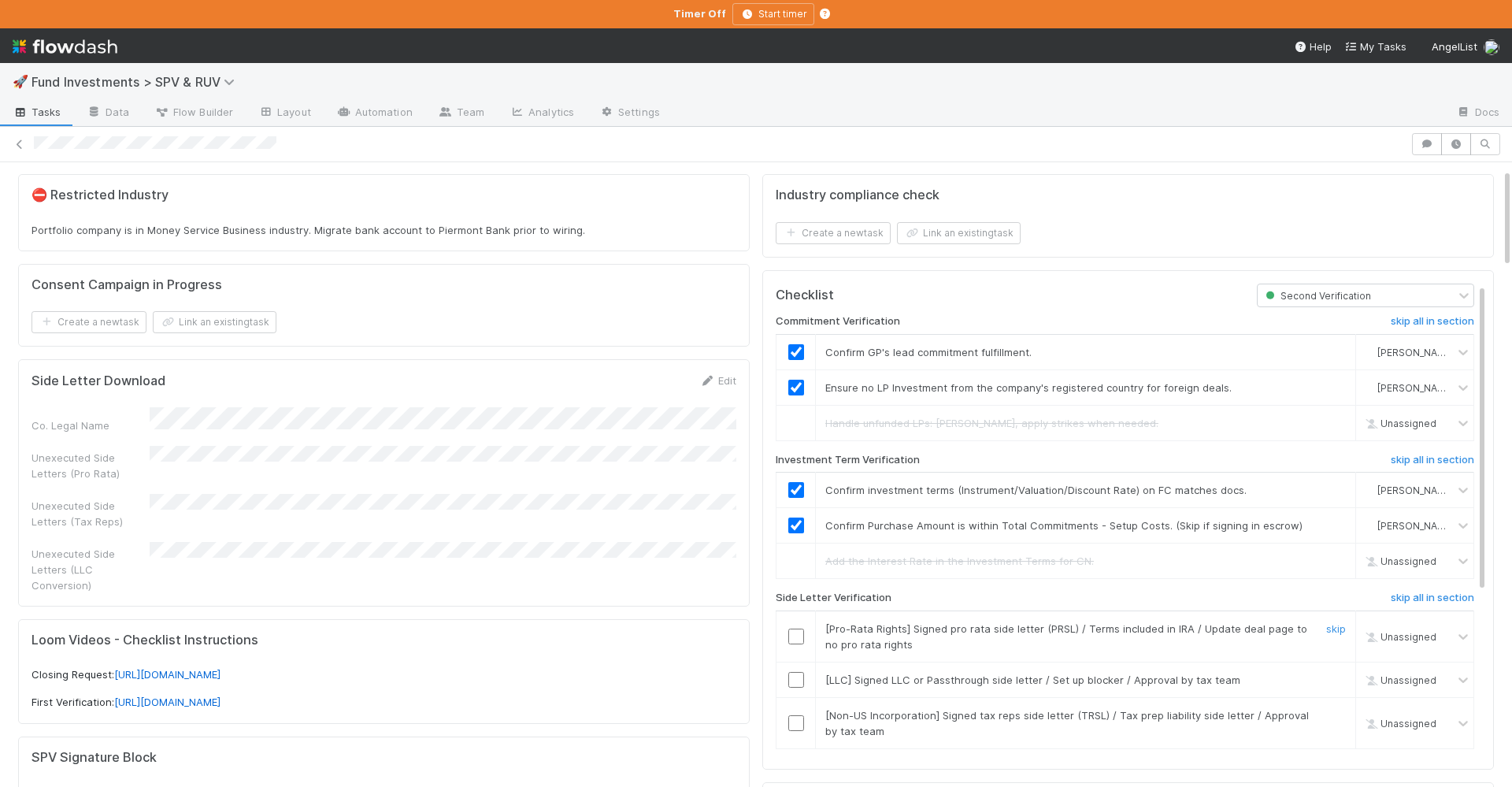
click at [800, 637] on input "checkbox" at bounding box center [796, 636] width 16 height 16
click at [1341, 679] on link "skip" at bounding box center [1336, 679] width 20 height 13
click at [1329, 720] on link "skip" at bounding box center [1336, 715] width 20 height 13
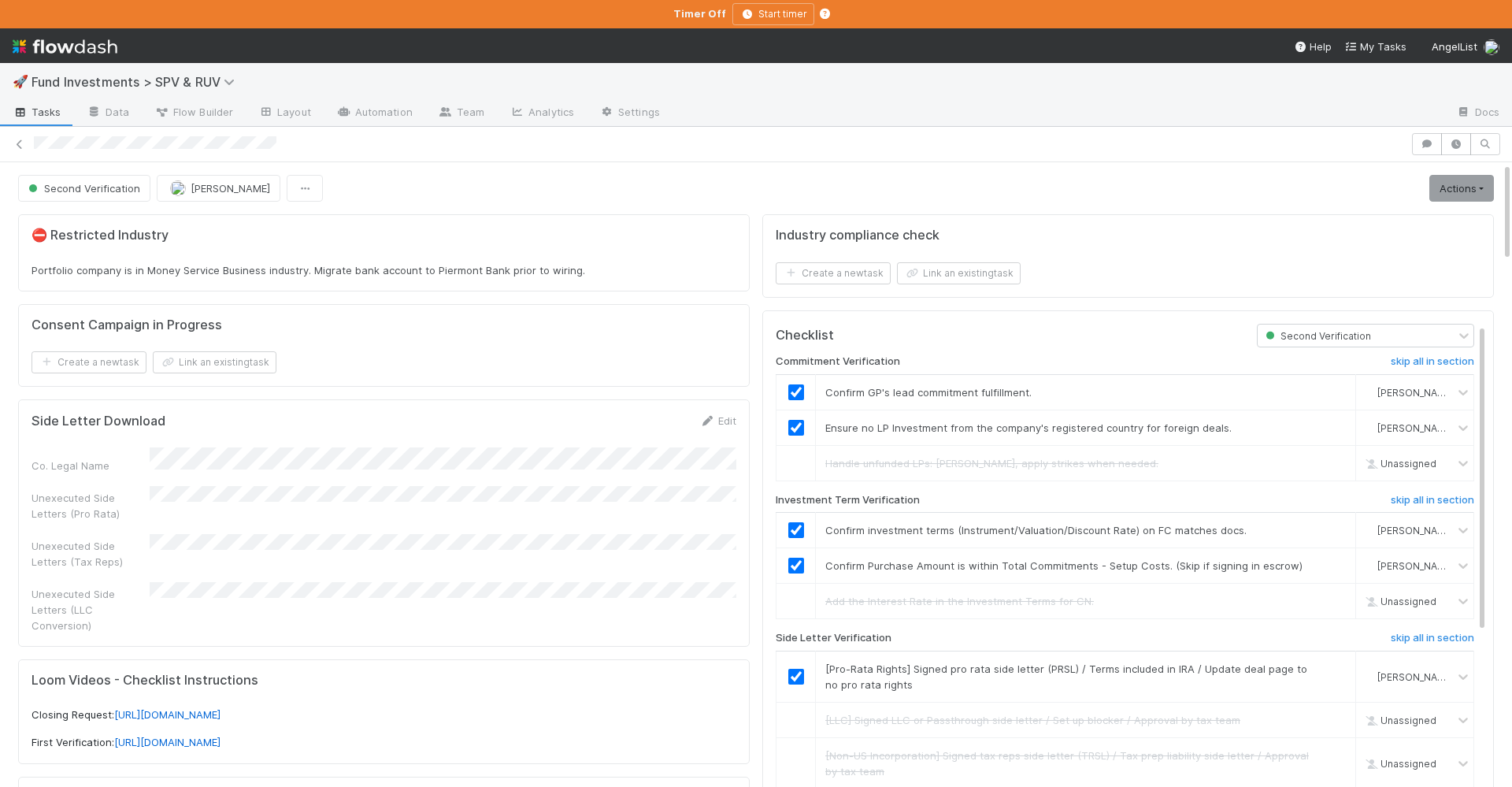
click at [1430, 181] on div "Actions Move to Ready to Sign Sync Data Generate PRSL Generate LLC Conversion L…" at bounding box center [1459, 188] width 71 height 27
click at [1453, 193] on link "Actions" at bounding box center [1462, 188] width 64 height 27
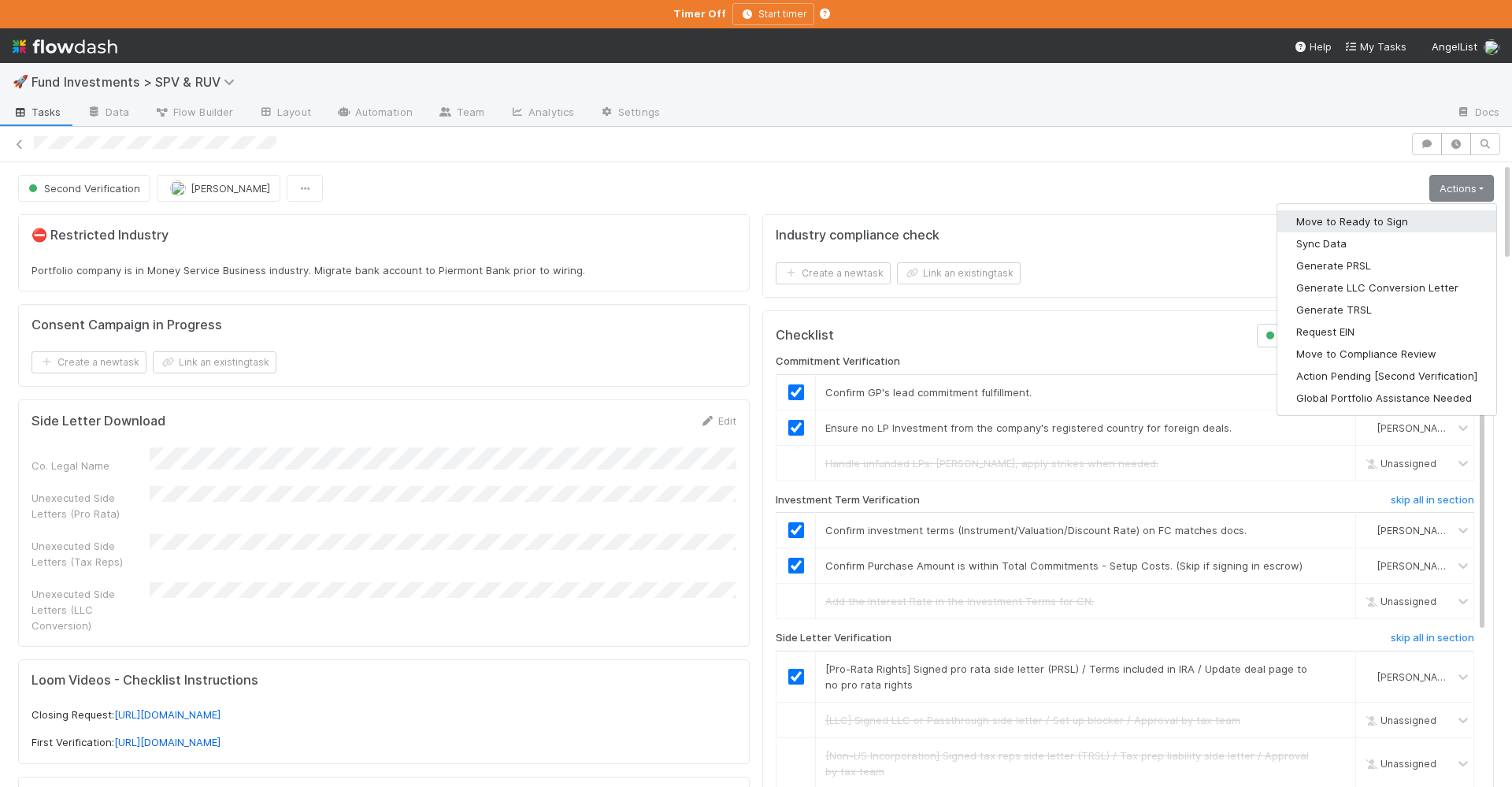
click at [1355, 220] on button "Move to Ready to Sign" at bounding box center [1388, 221] width 219 height 22
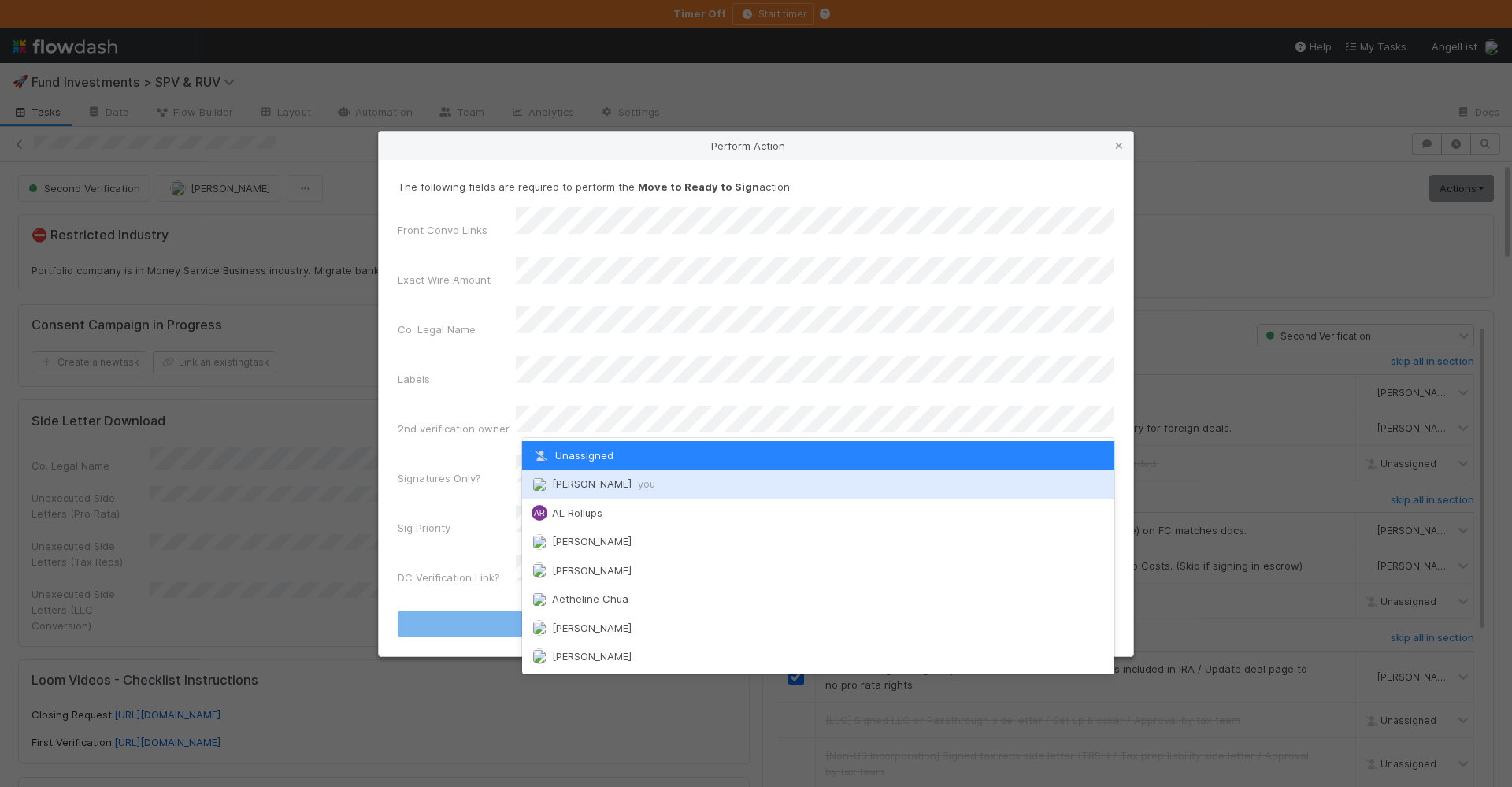
click at [594, 476] on div "[PERSON_NAME] you" at bounding box center [819, 483] width 593 height 29
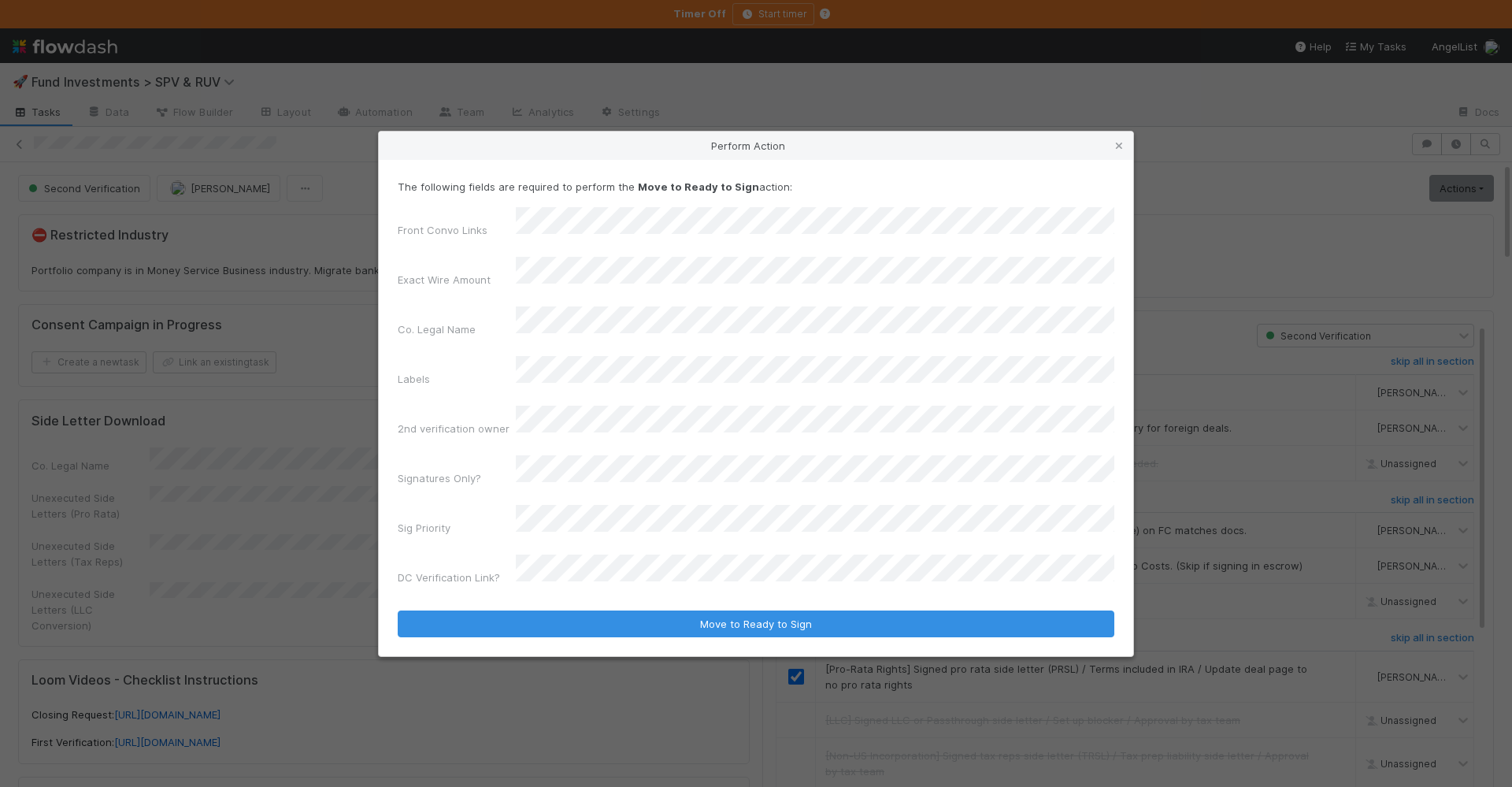
click at [398, 610] on button "Move to Ready to Sign" at bounding box center [756, 623] width 717 height 27
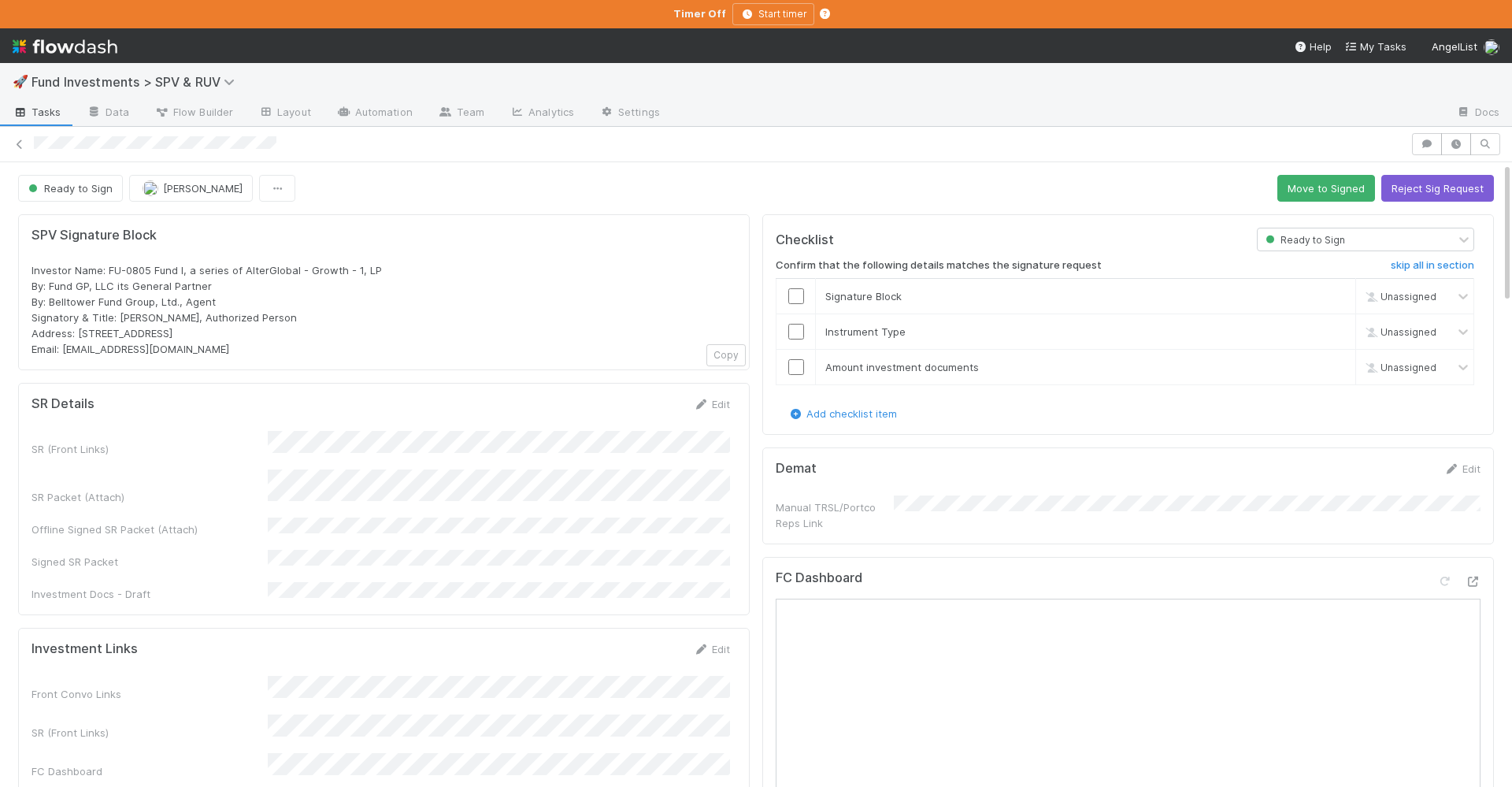
click at [342, 525] on div "SR (Front Links) SR Packet (Attach) Offline Signed SR Packet (Attach) Signed SR…" at bounding box center [380, 515] width 698 height 171
click at [648, 403] on button "Save" at bounding box center [646, 409] width 44 height 27
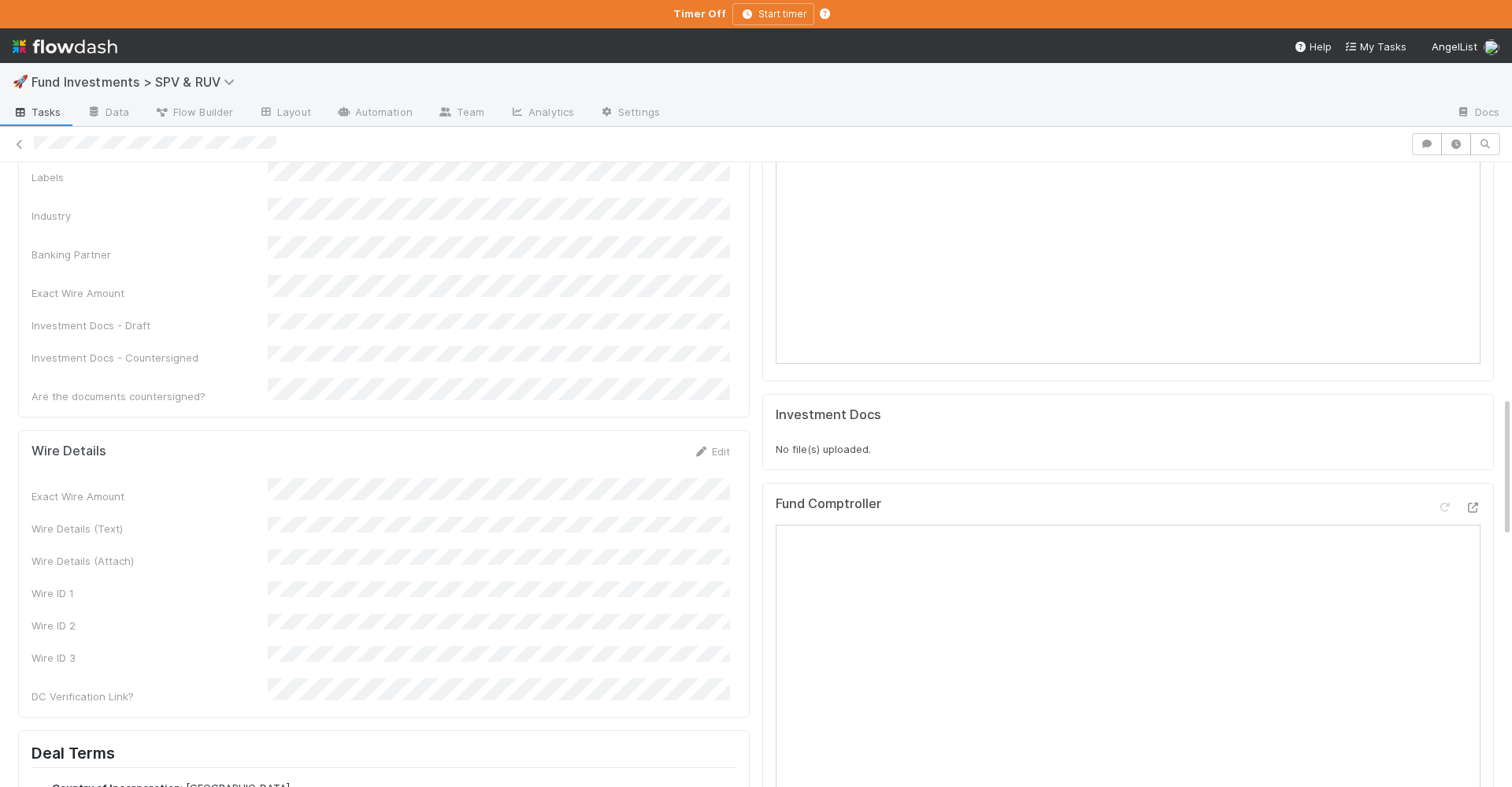
scroll to position [1061, 0]
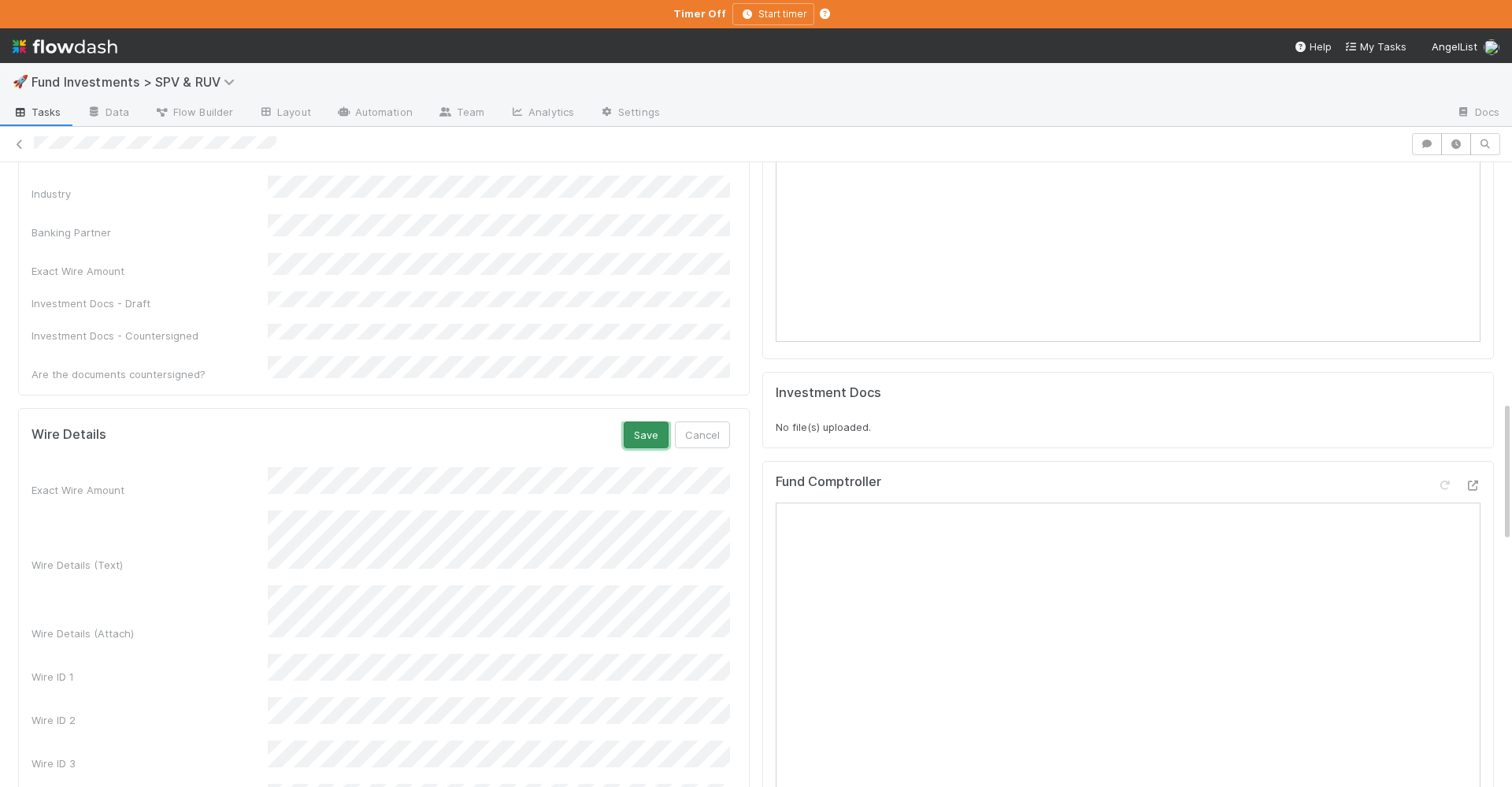
click at [646, 422] on button "Save" at bounding box center [646, 434] width 44 height 27
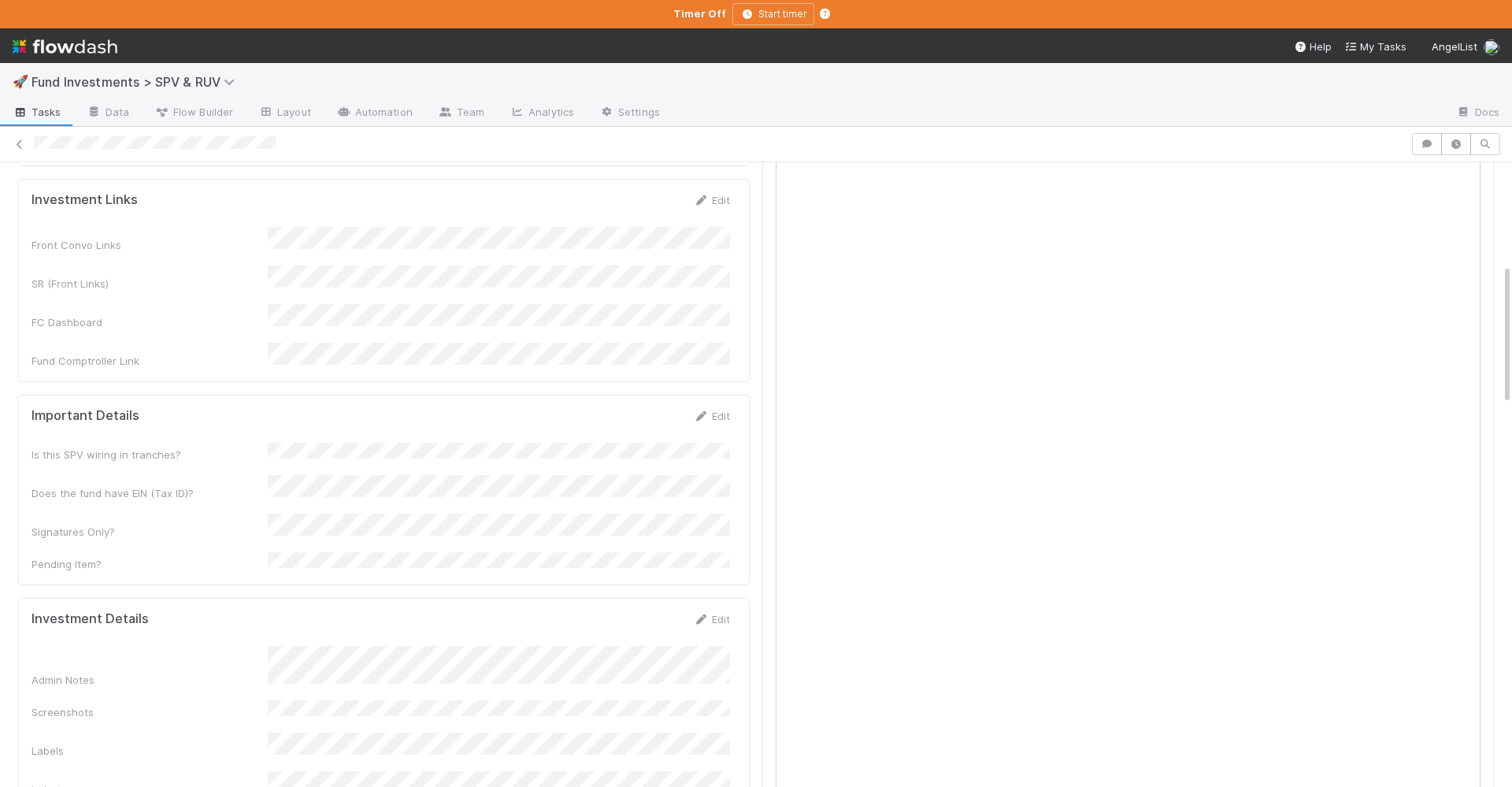
scroll to position [0, 0]
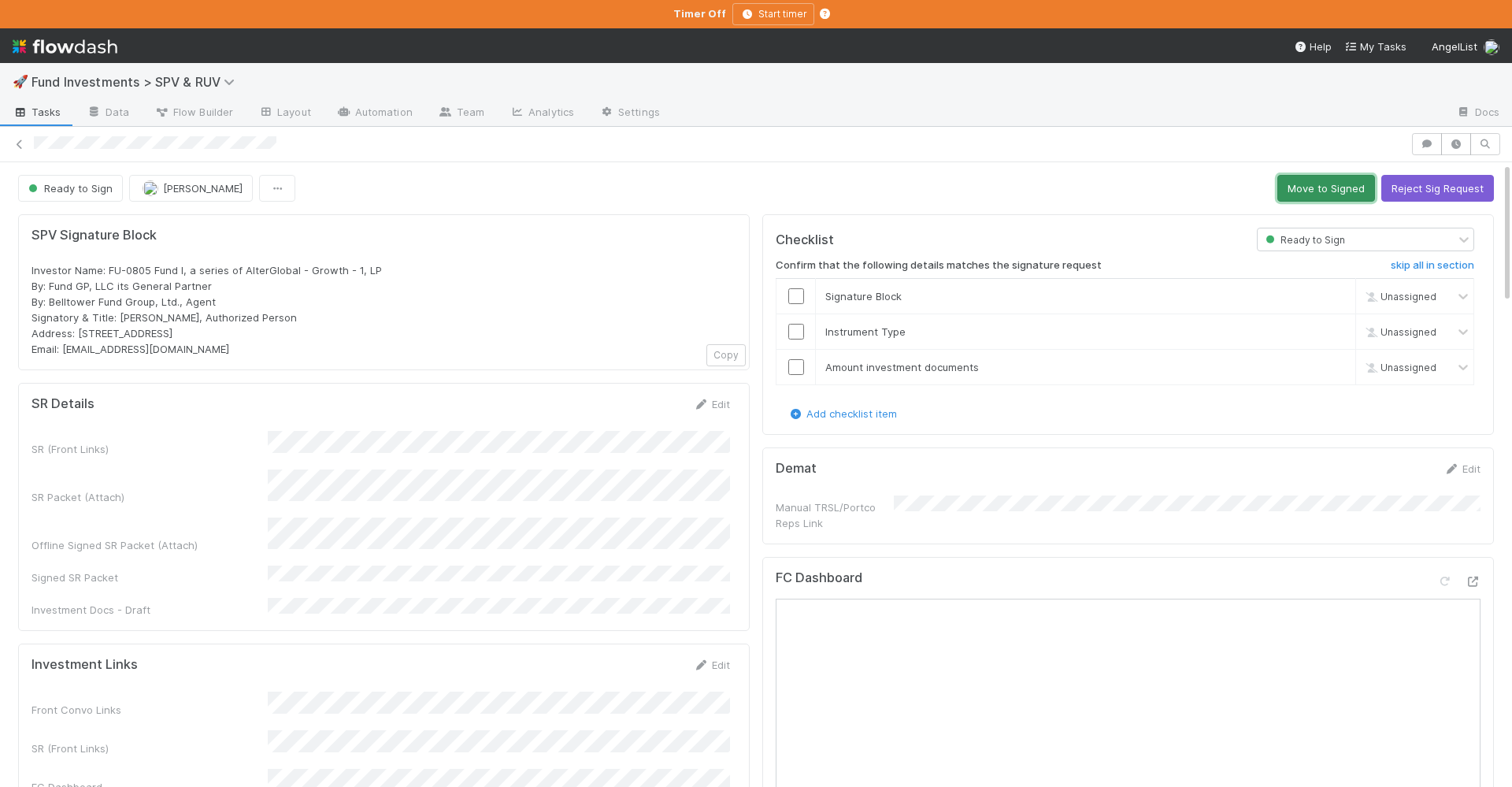
click at [1298, 187] on button "Move to Signed" at bounding box center [1326, 188] width 98 height 27
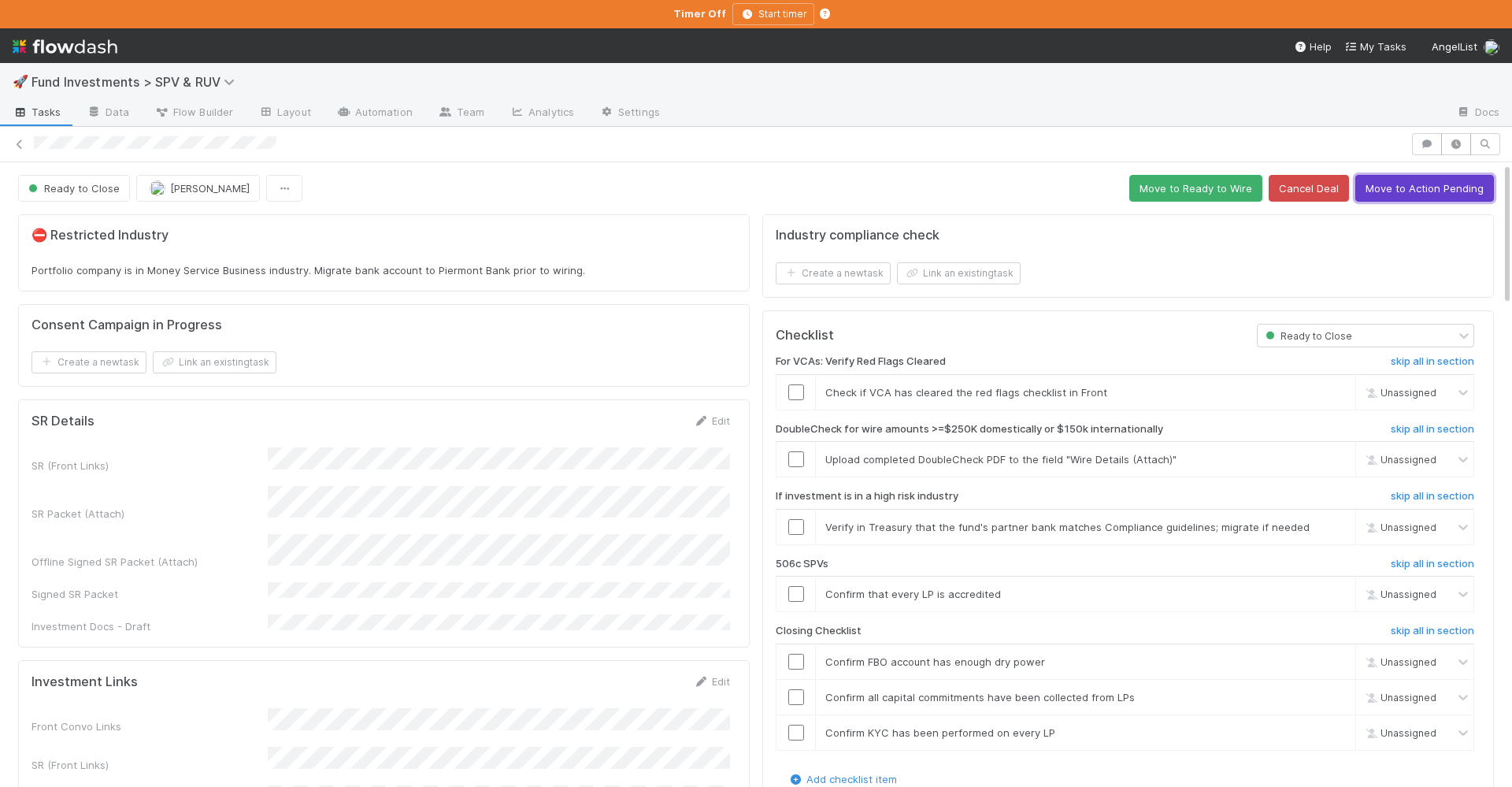
click at [1413, 194] on button "Move to Action Pending" at bounding box center [1425, 188] width 138 height 27
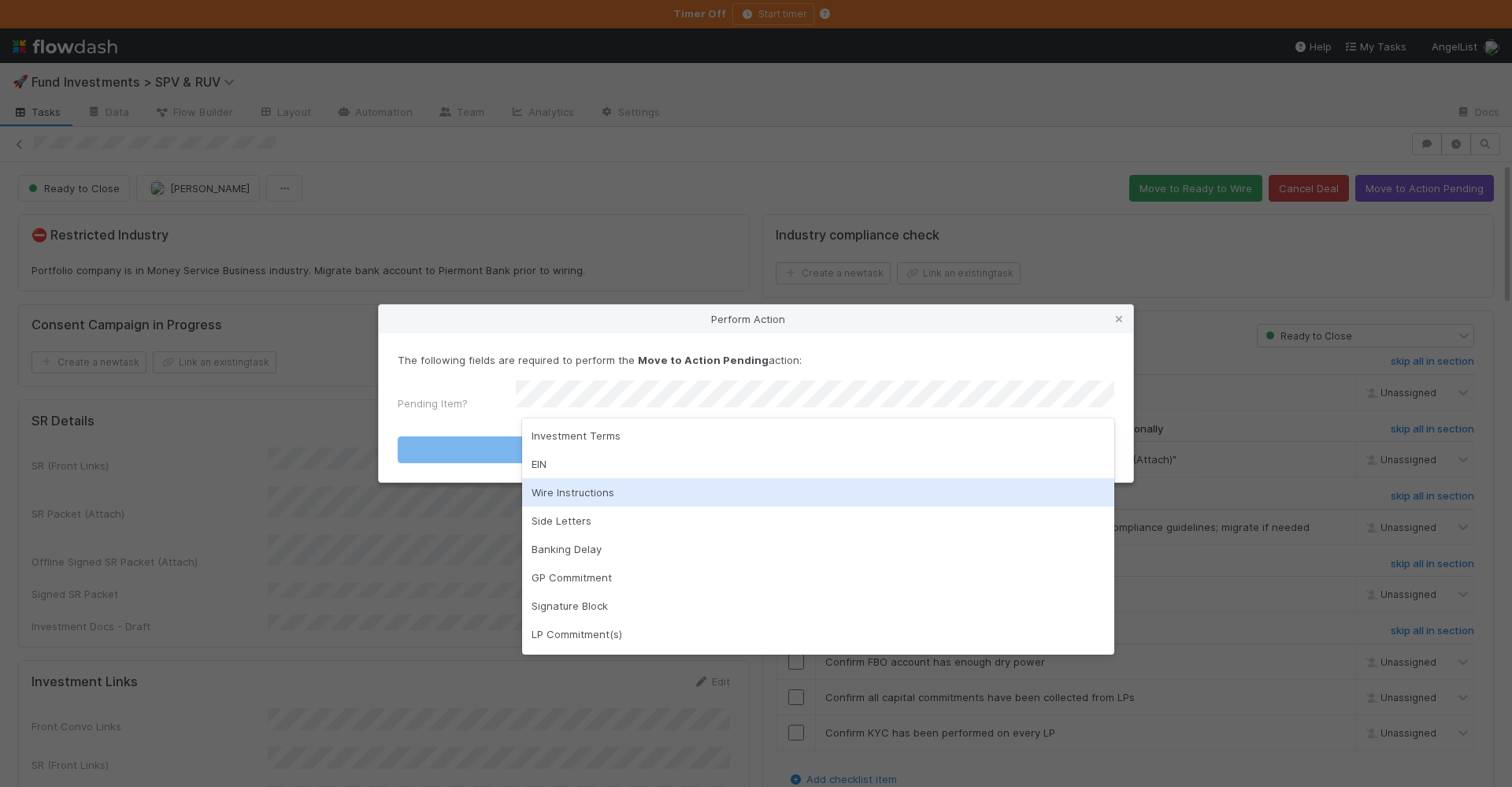
click at [624, 502] on div "Wire Instructions" at bounding box center [819, 492] width 593 height 29
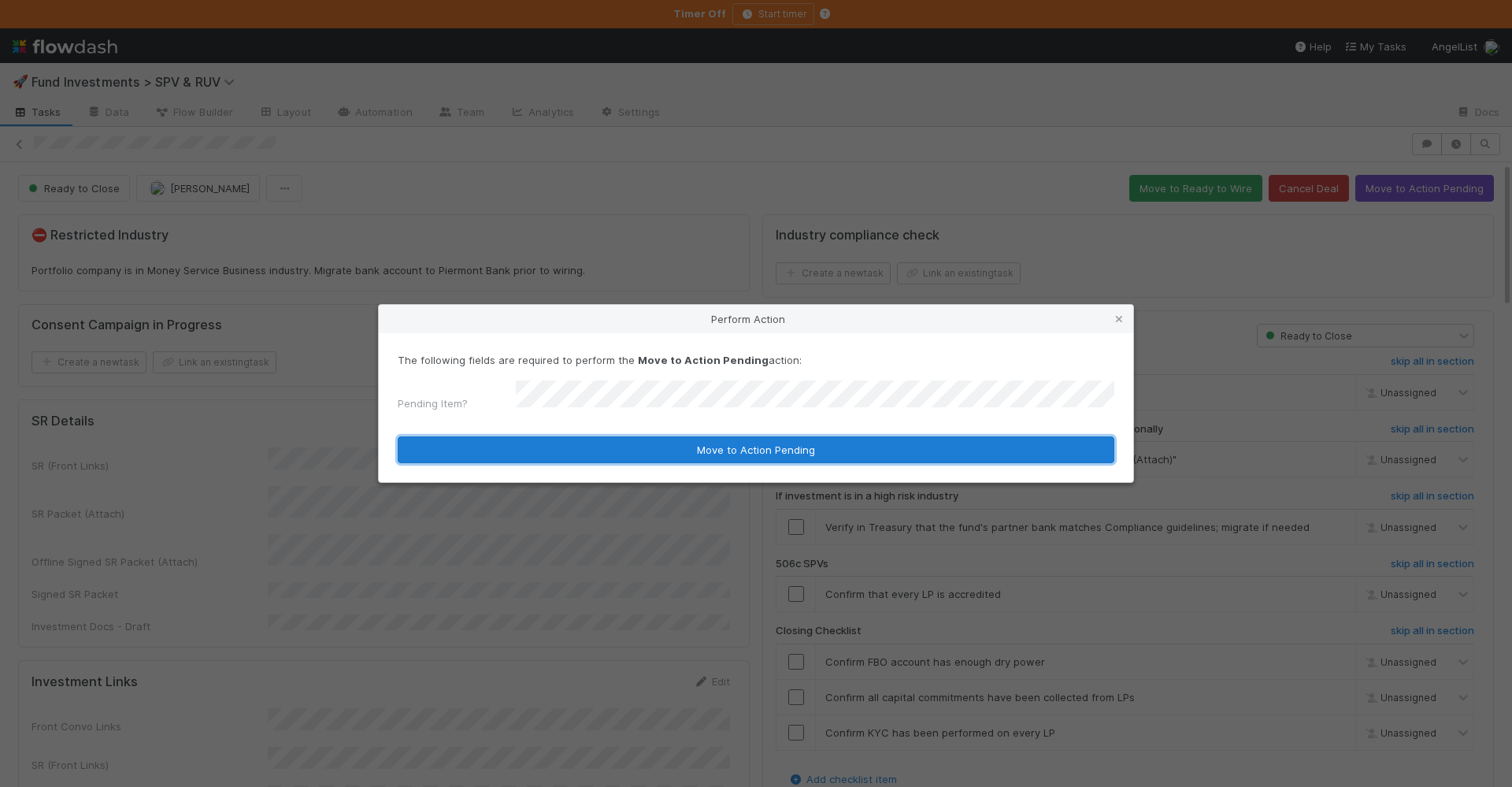
click at [660, 453] on button "Move to Action Pending" at bounding box center [756, 449] width 717 height 27
